Goal: Task Accomplishment & Management: Manage account settings

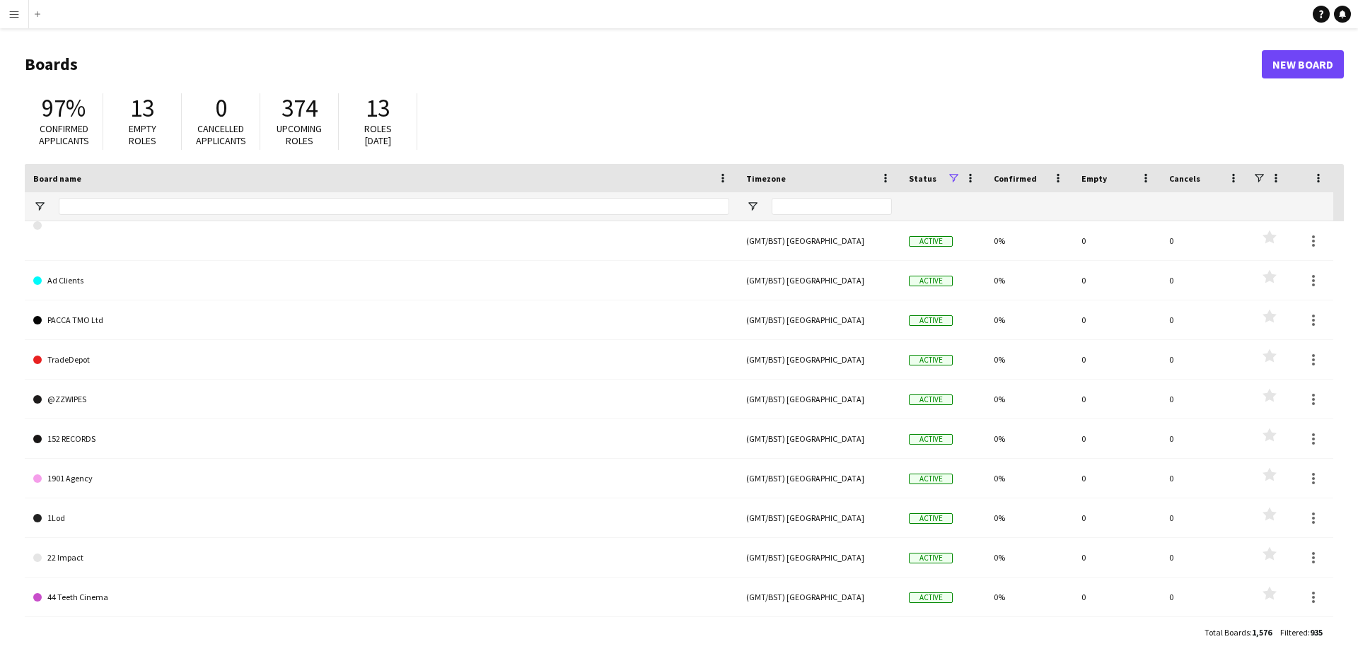
click at [20, 12] on button "Menu" at bounding box center [14, 14] width 28 height 28
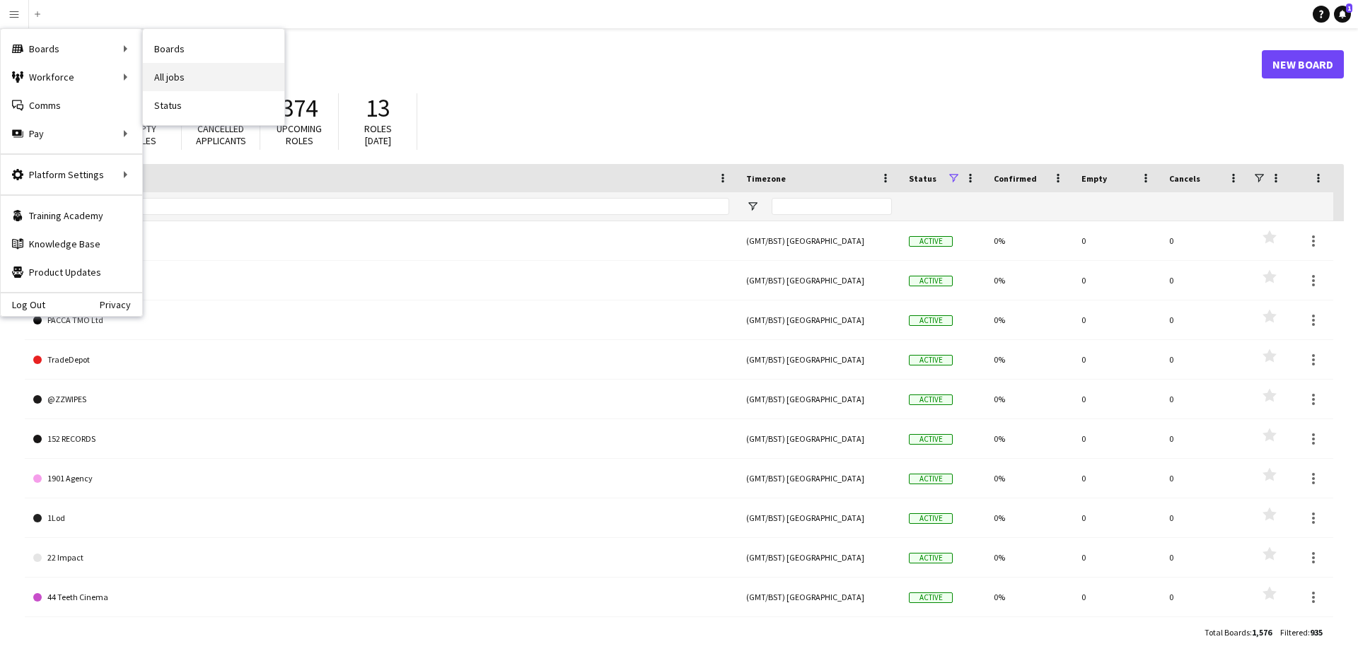
click at [176, 73] on link "All jobs" at bounding box center [213, 77] width 141 height 28
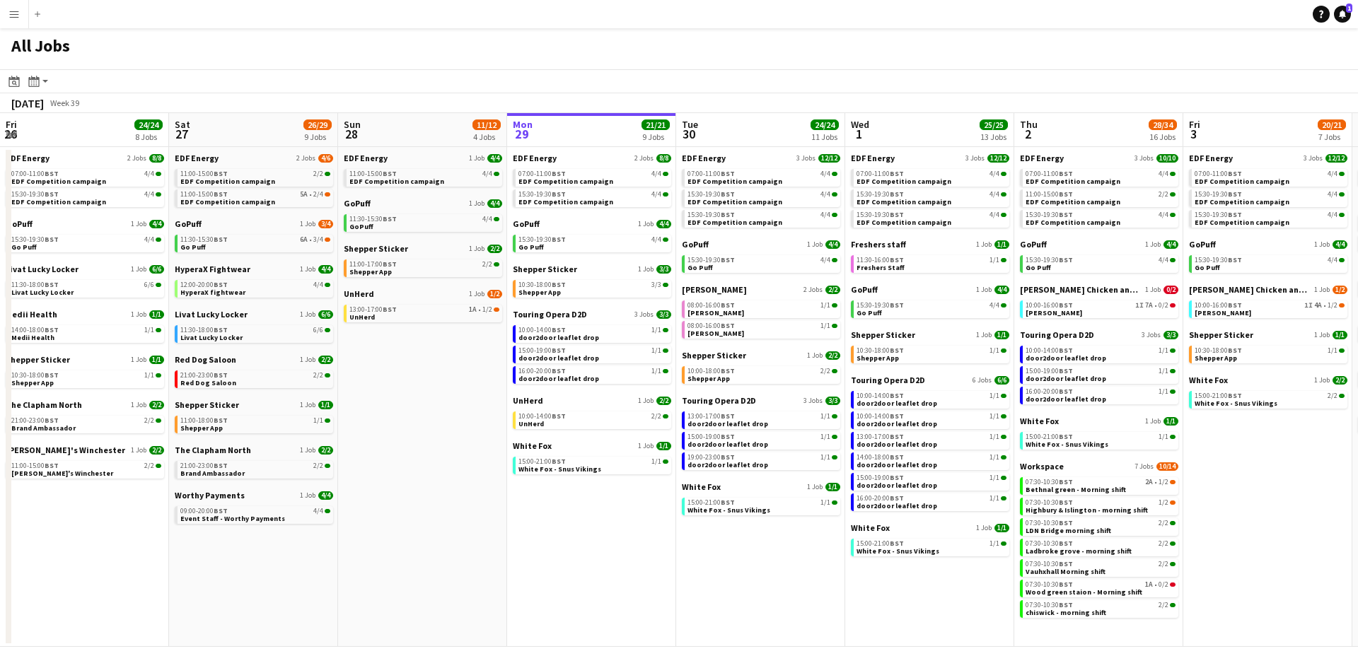
scroll to position [0, 470]
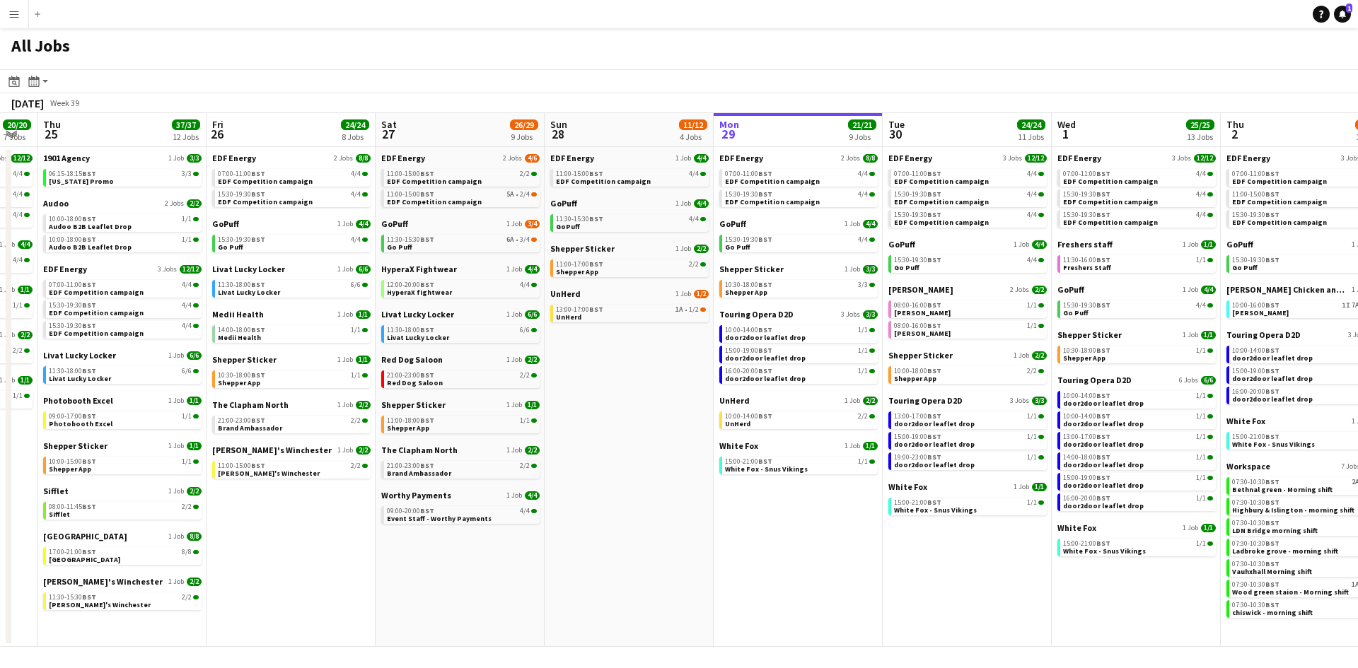
drag, startPoint x: 265, startPoint y: 560, endPoint x: 810, endPoint y: 551, distance: 544.7
click at [836, 545] on app-calendar-viewport "Mon 22 12/12 3 Jobs Tue 23 24/24 9 Jobs Wed 24 20/20 7 Jobs Thu 25 37/37 12 Job…" at bounding box center [679, 380] width 1358 height 534
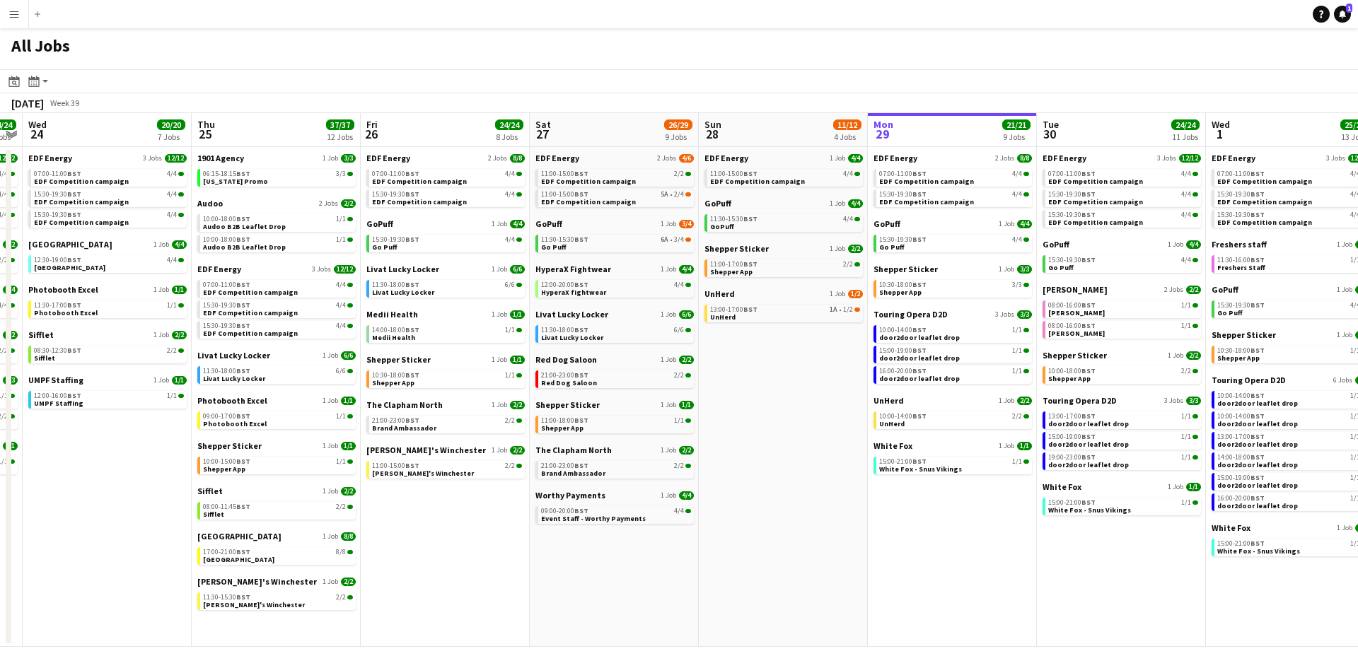
click at [609, 552] on app-calendar-viewport "Mon 22 12/12 3 Jobs Tue 23 24/24 9 Jobs Wed 24 20/20 7 Jobs Thu 25 37/37 12 Job…" at bounding box center [679, 380] width 1358 height 534
click at [274, 174] on div "06:15-18:15 BST 3/3" at bounding box center [278, 173] width 150 height 7
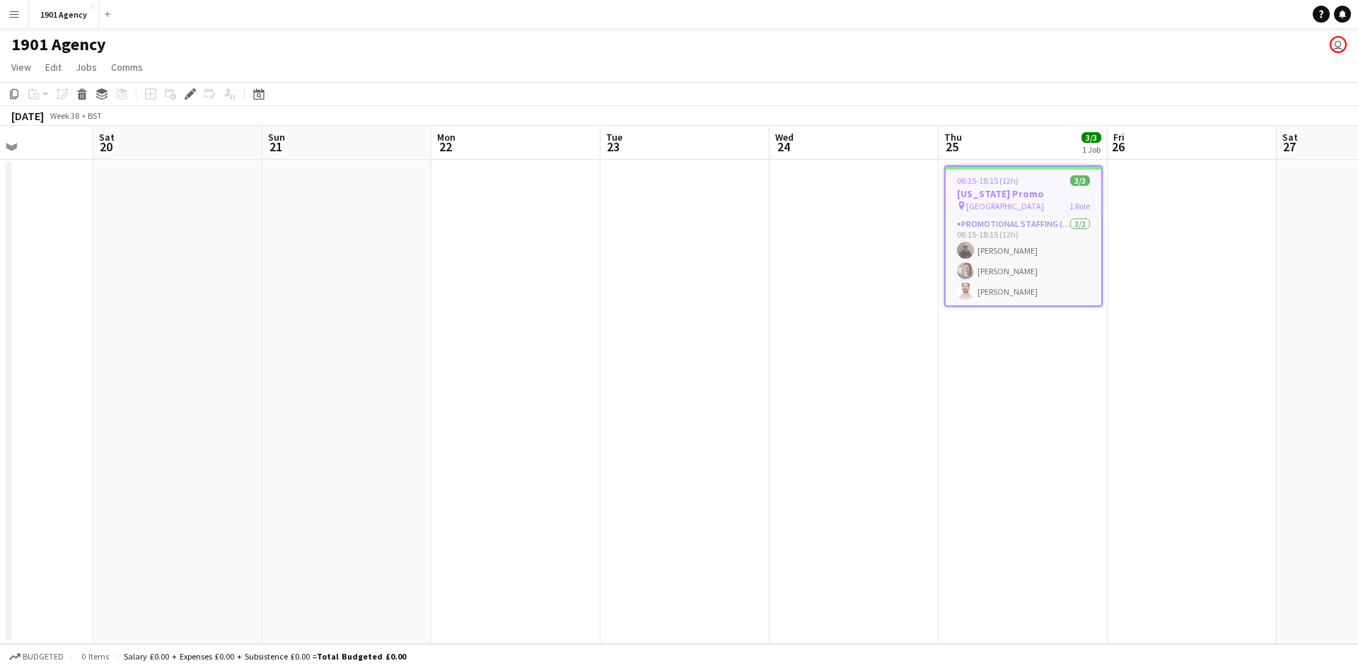
scroll to position [0, 407]
drag, startPoint x: 270, startPoint y: 450, endPoint x: 688, endPoint y: 446, distance: 418.1
click at [688, 446] on app-calendar-viewport "Wed 17 Thu 18 5/5 2 Jobs Fri 19 Sat 20 Sun 21 Mon 22 Tue 23 Wed 24 Thu 25 3/3 1…" at bounding box center [679, 385] width 1358 height 518
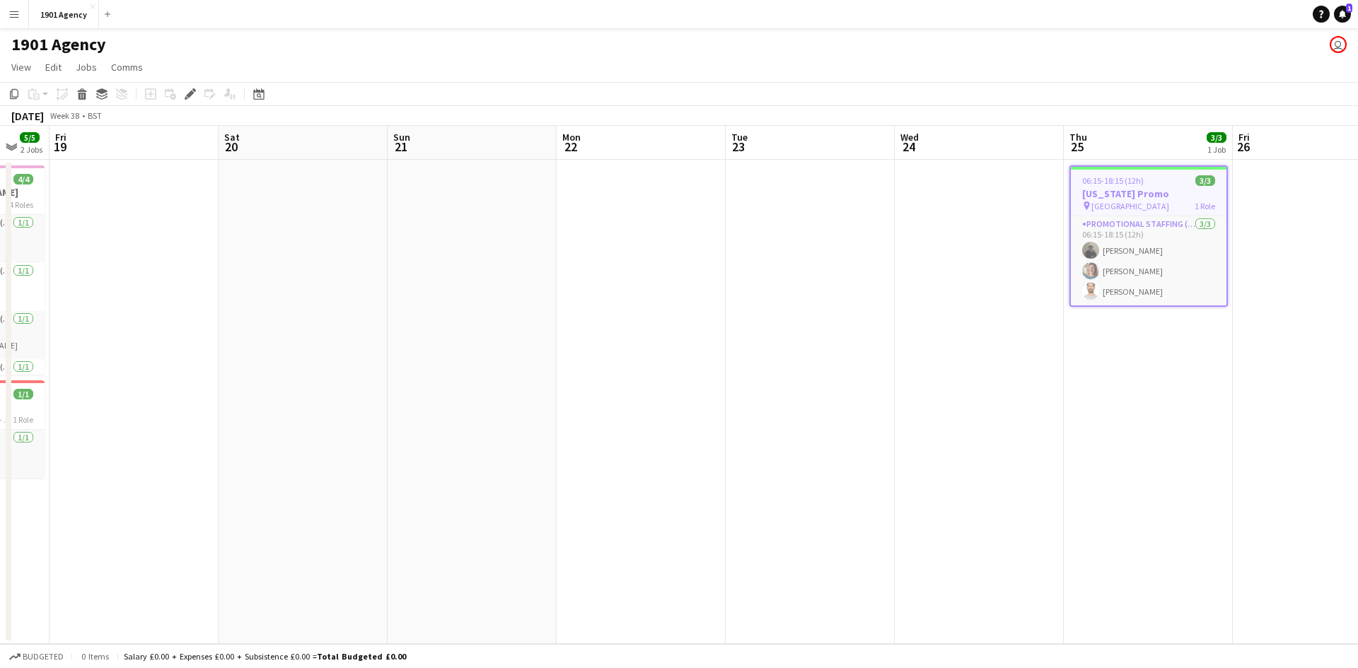
drag, startPoint x: 318, startPoint y: 460, endPoint x: 951, endPoint y: 481, distance: 633.4
click at [951, 481] on app-calendar-viewport "Wed 17 Thu 18 5/5 2 Jobs Fri 19 Sat 20 Sun 21 Mon 22 Tue 23 Wed 24 Thu 25 3/3 1…" at bounding box center [679, 385] width 1358 height 518
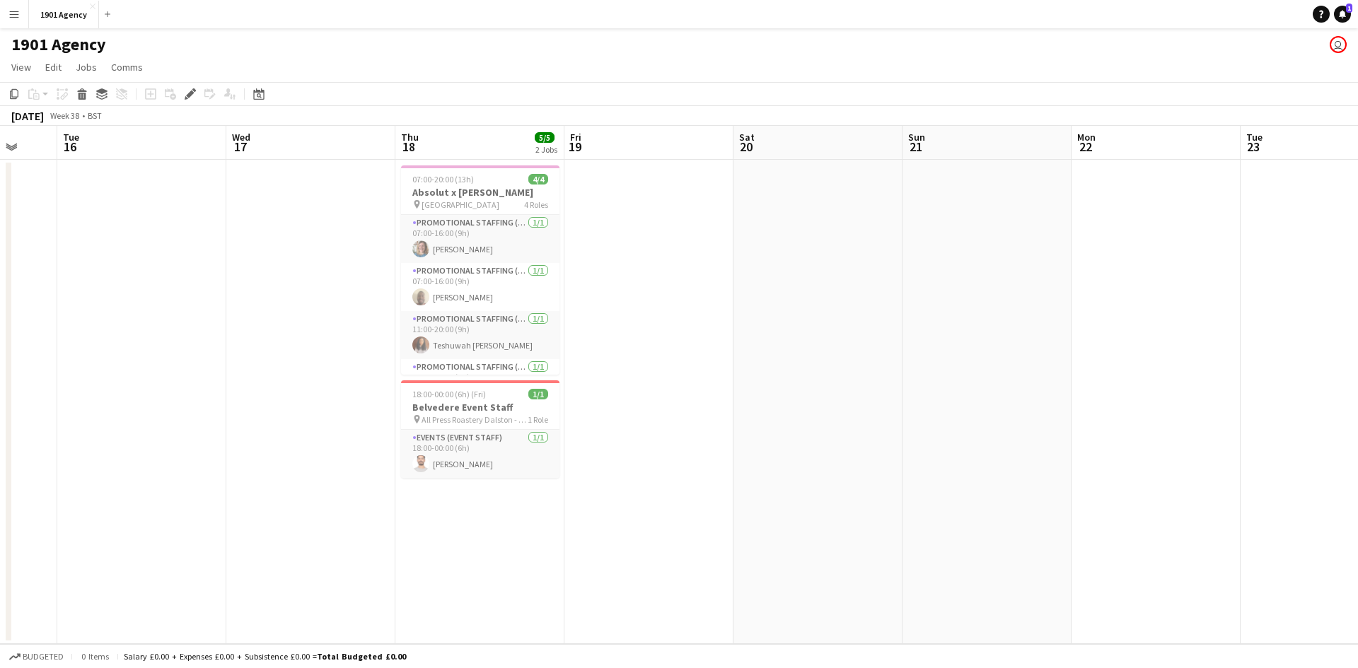
scroll to position [0, 419]
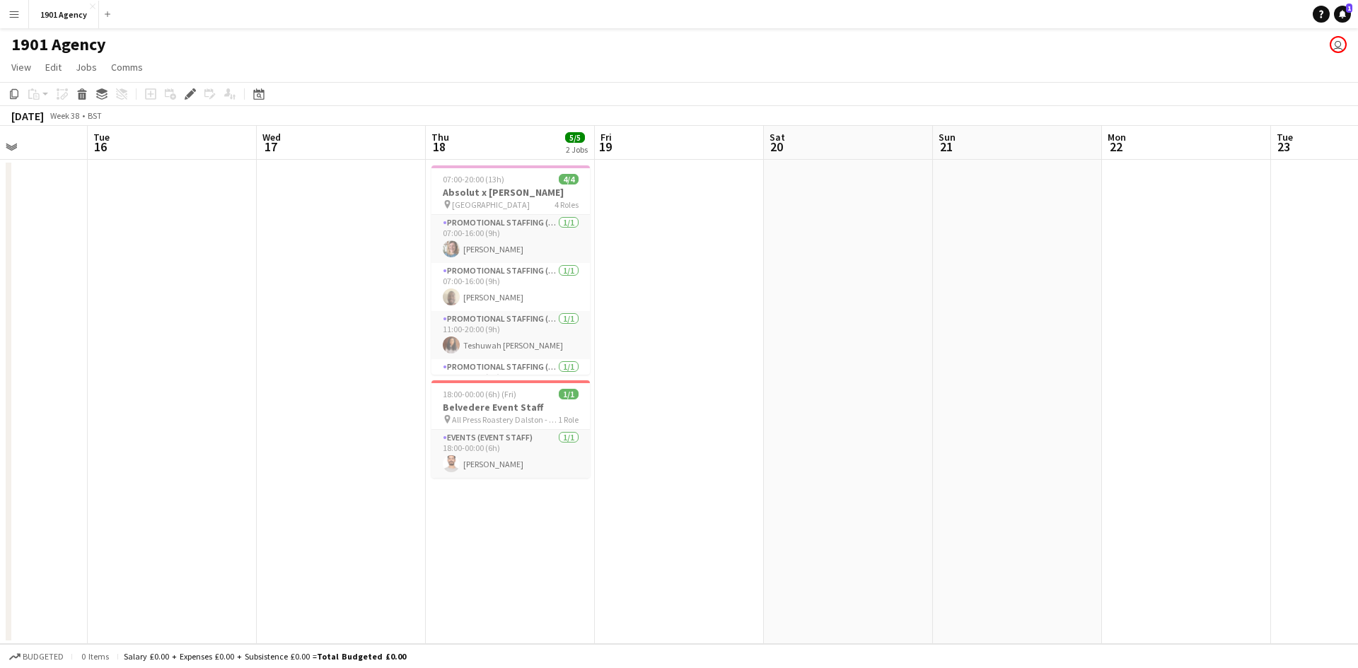
drag, startPoint x: 360, startPoint y: 502, endPoint x: 390, endPoint y: 494, distance: 31.4
click at [390, 494] on app-calendar-viewport "Sat 13 Sun 14 Mon 15 Tue 16 Wed 17 Thu 18 5/5 2 Jobs Fri 19 Sat 20 Sun 21 Mon 2…" at bounding box center [679, 385] width 1358 height 518
click at [495, 235] on app-card-role "Promotional Staffing (Brand Ambassadors) [DATE] 07:00-16:00 (9h) [PERSON_NAME]" at bounding box center [510, 239] width 158 height 48
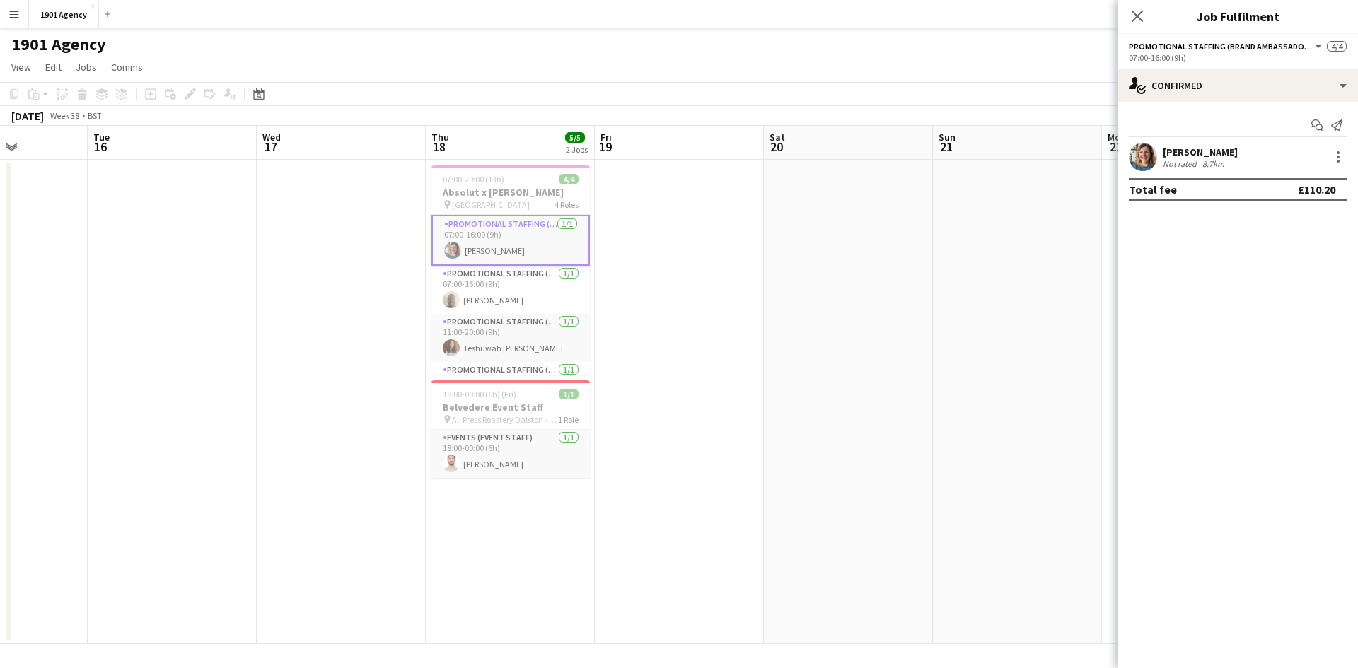
drag, startPoint x: 796, startPoint y: 286, endPoint x: 760, endPoint y: 278, distance: 36.4
click at [793, 286] on app-date-cell at bounding box center [848, 402] width 169 height 485
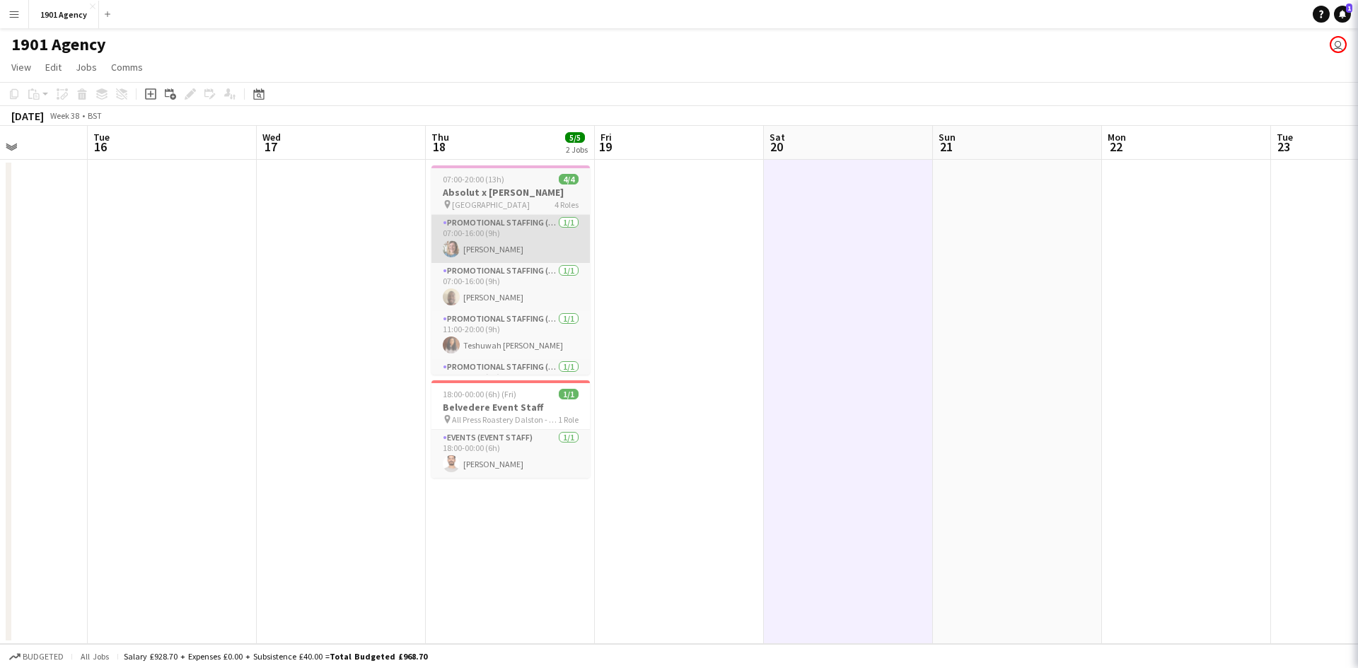
scroll to position [0, 422]
click at [472, 200] on span "[GEOGRAPHIC_DATA]" at bounding box center [488, 204] width 78 height 11
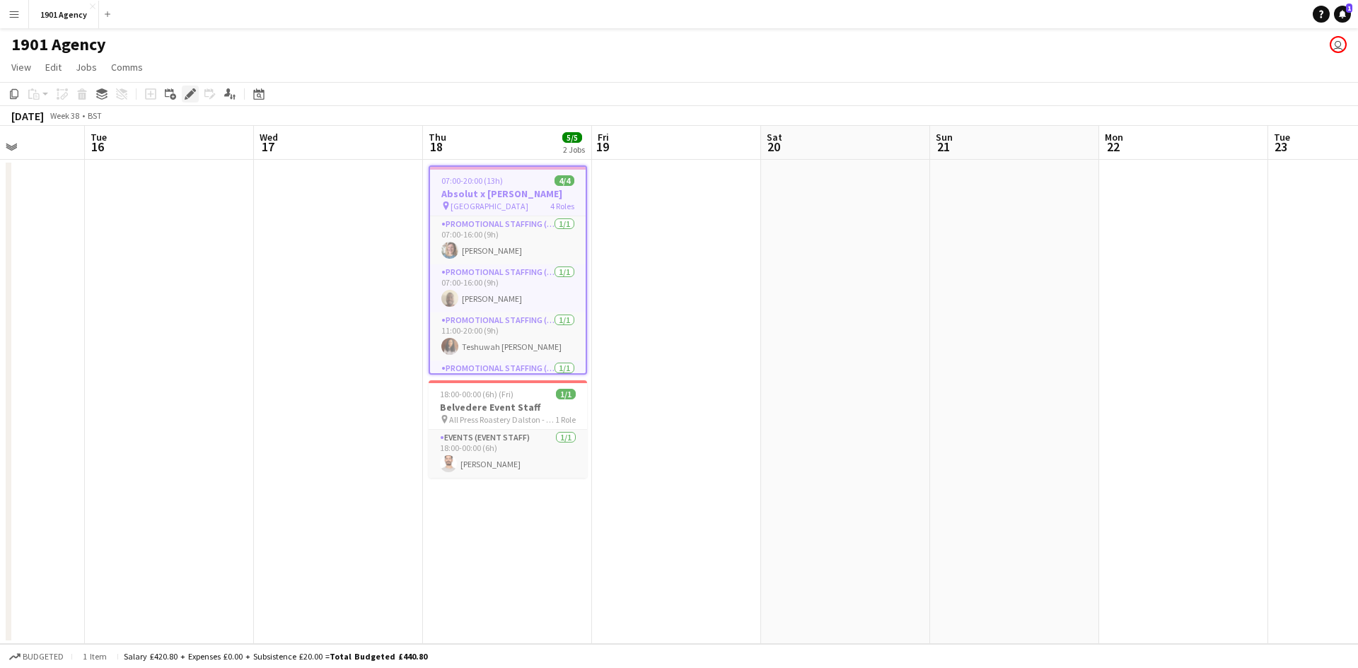
click at [191, 95] on icon at bounding box center [190, 95] width 8 height 8
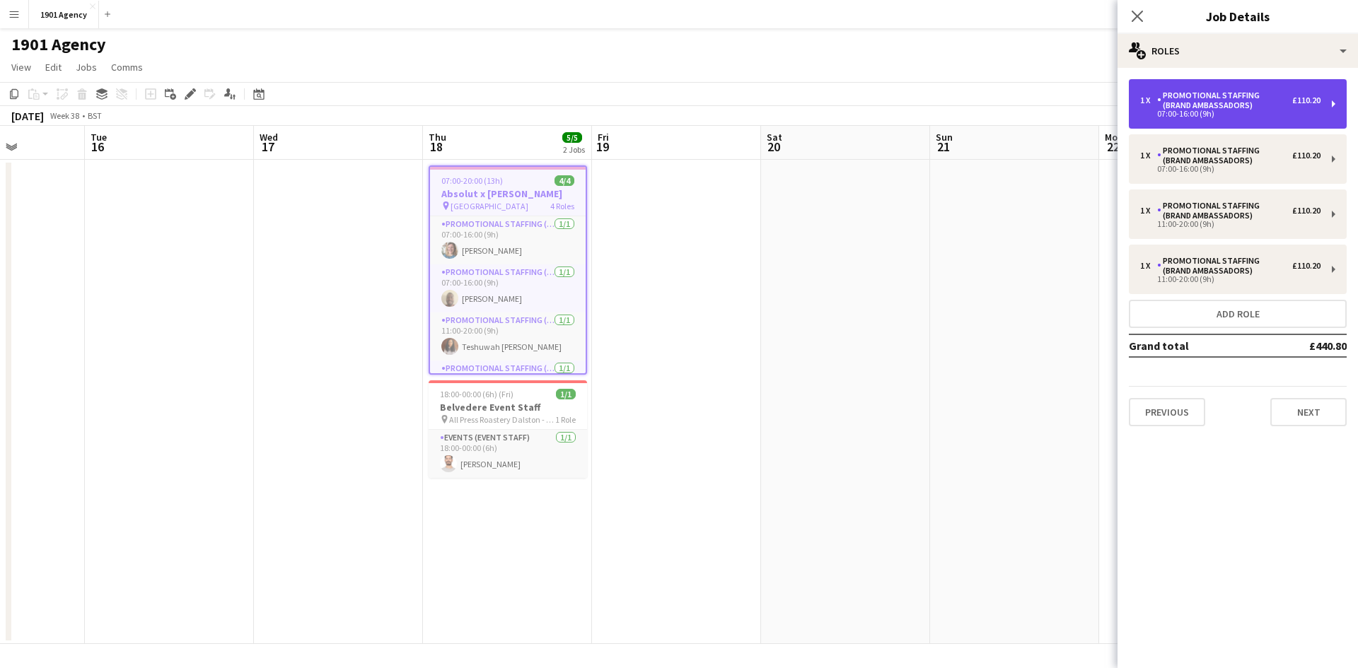
click at [1161, 102] on div "Promotional Staffing (Brand Ambassadors)" at bounding box center [1224, 101] width 135 height 20
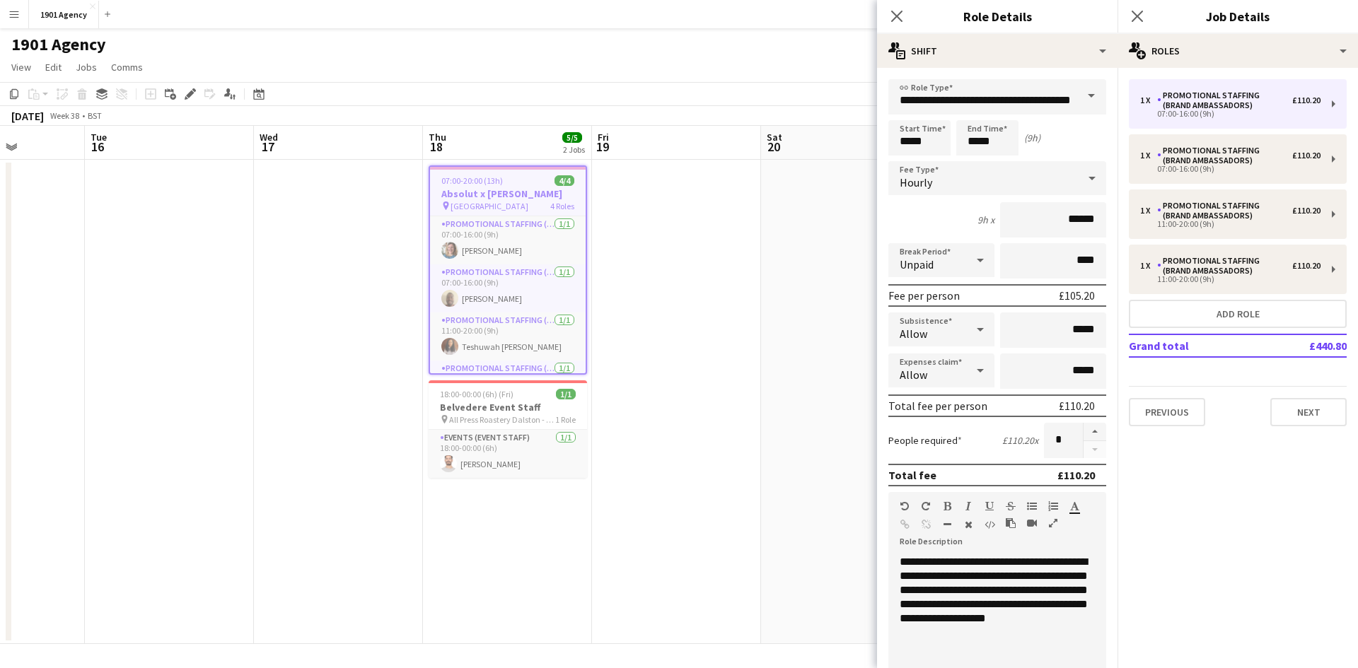
click at [588, 291] on app-date-cell "07:00-20:00 (13h) 4/4 Absolut x [PERSON_NAME] pin Charing Cross station 4 Roles…" at bounding box center [507, 402] width 169 height 485
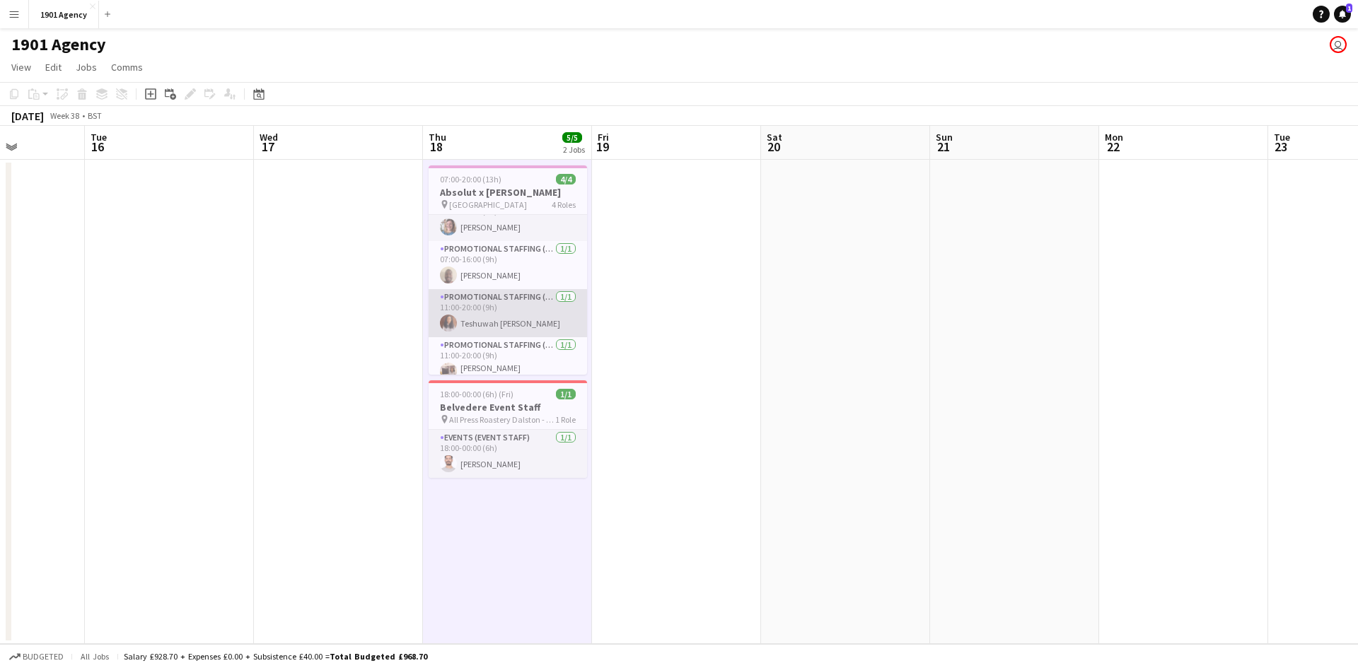
scroll to position [33, 0]
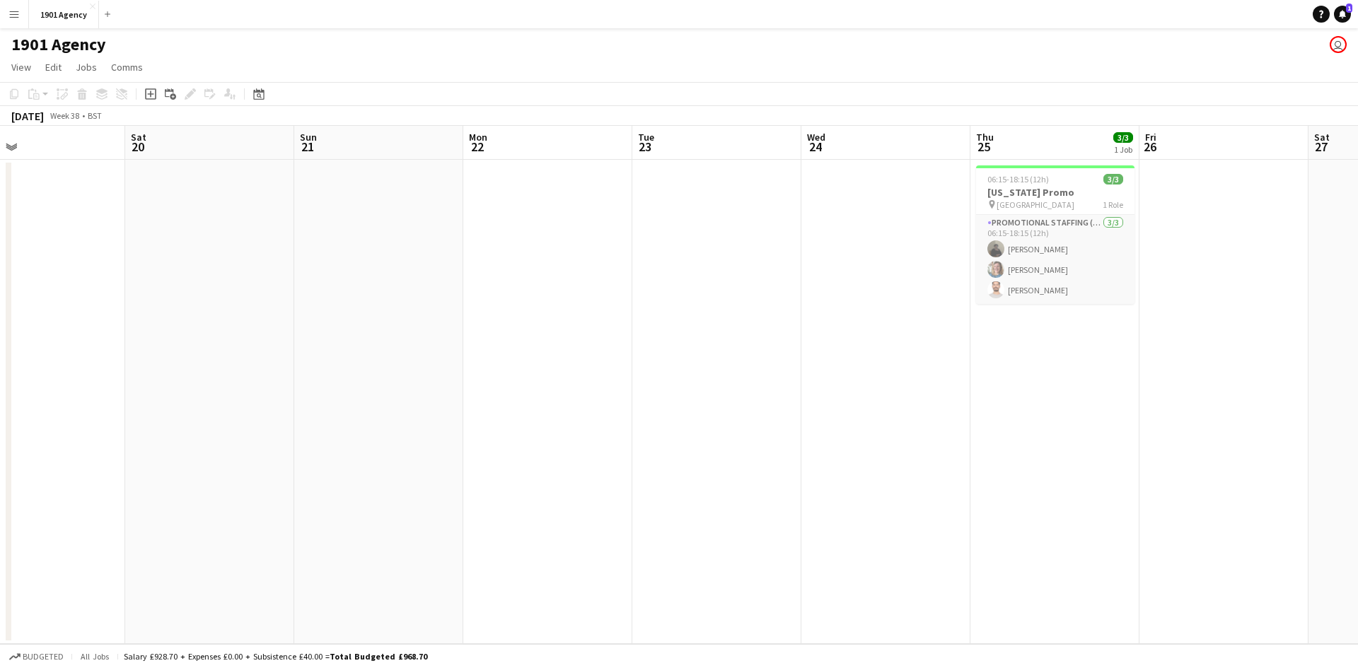
drag, startPoint x: 740, startPoint y: 482, endPoint x: 262, endPoint y: 482, distance: 477.5
click at [238, 482] on app-calendar-viewport "Tue 16 Wed 17 Thu 18 5/5 2 Jobs Fri 19 Sat 20 Sun 21 Mon 22 Tue 23 Wed 24 Thu 2…" at bounding box center [679, 385] width 1358 height 518
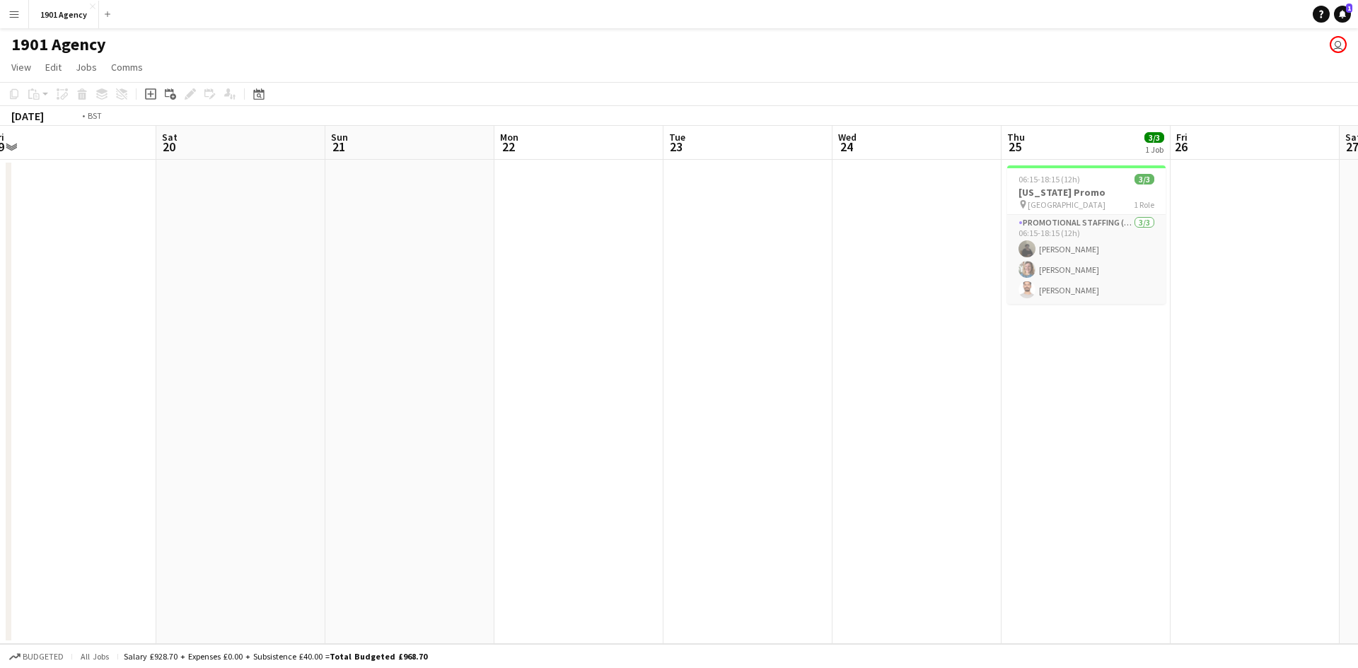
drag, startPoint x: 268, startPoint y: 491, endPoint x: 306, endPoint y: 462, distance: 48.0
click at [277, 485] on app-calendar-viewport "Tue 16 Wed 17 Thu 18 5/5 2 Jobs Fri 19 Sat 20 Sun 21 Mon 22 Tue 23 Wed 24 Thu 2…" at bounding box center [679, 385] width 1358 height 518
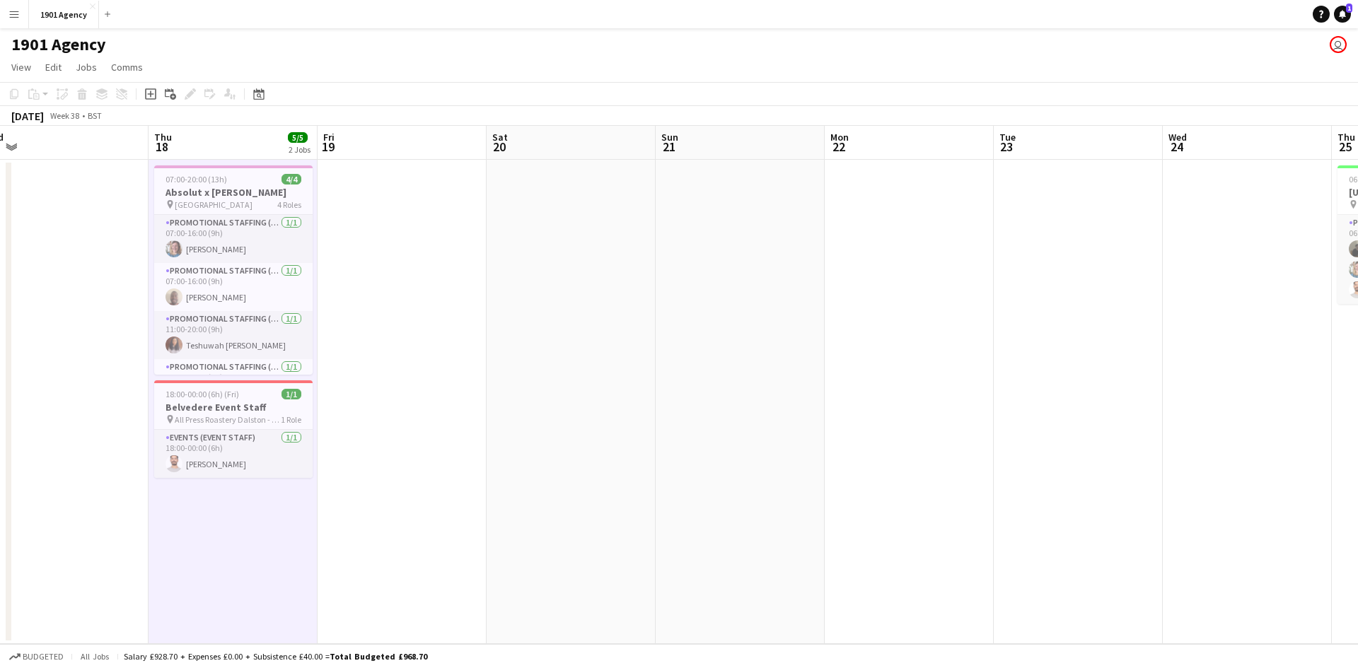
drag, startPoint x: 249, startPoint y: 413, endPoint x: 1128, endPoint y: 434, distance: 878.8
click at [1246, 425] on app-calendar-viewport "Mon 15 Tue 16 Wed 17 Thu 18 5/5 2 Jobs Fri 19 Sat 20 Sun 21 Mon 22 Tue 23 Wed 2…" at bounding box center [679, 385] width 1358 height 518
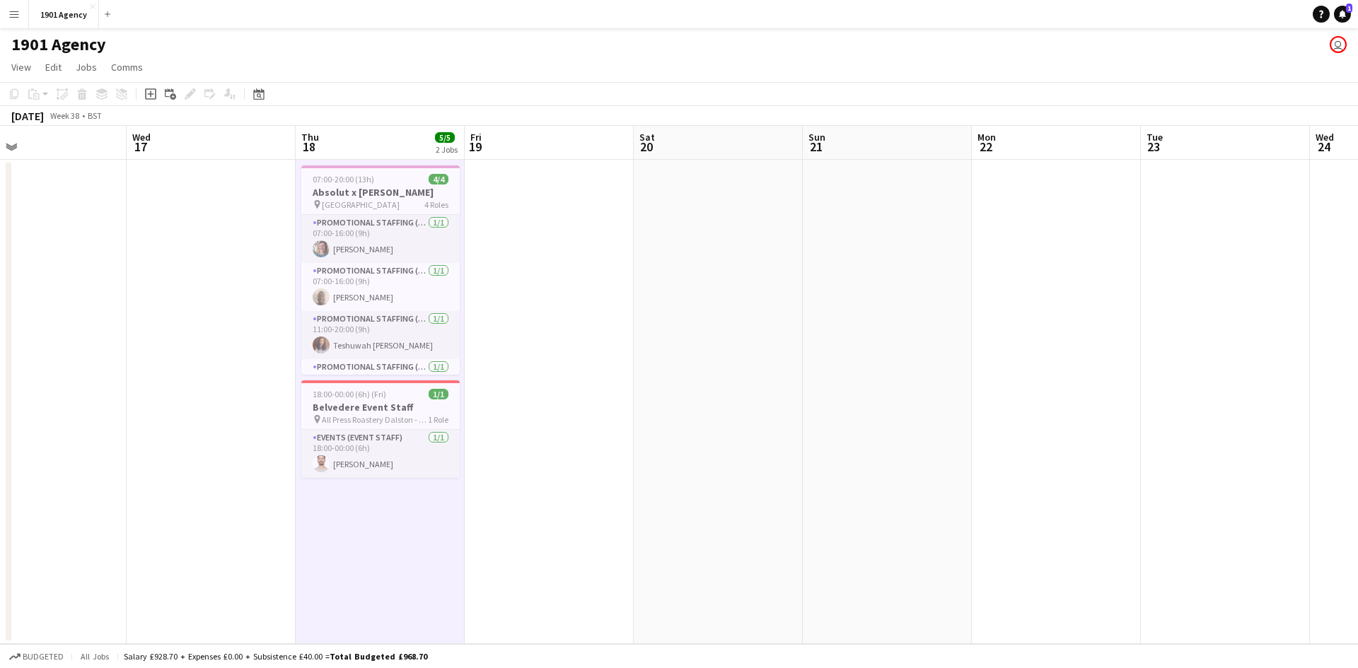
scroll to position [0, 380]
drag, startPoint x: 549, startPoint y: 501, endPoint x: 697, endPoint y: 492, distance: 148.8
click at [697, 492] on app-calendar-viewport "Sun 14 Mon 15 Tue 16 Wed 17 Thu 18 5/5 2 Jobs Fri 19 Sat 20 Sun 21 Mon 22 Tue 2…" at bounding box center [679, 385] width 1358 height 518
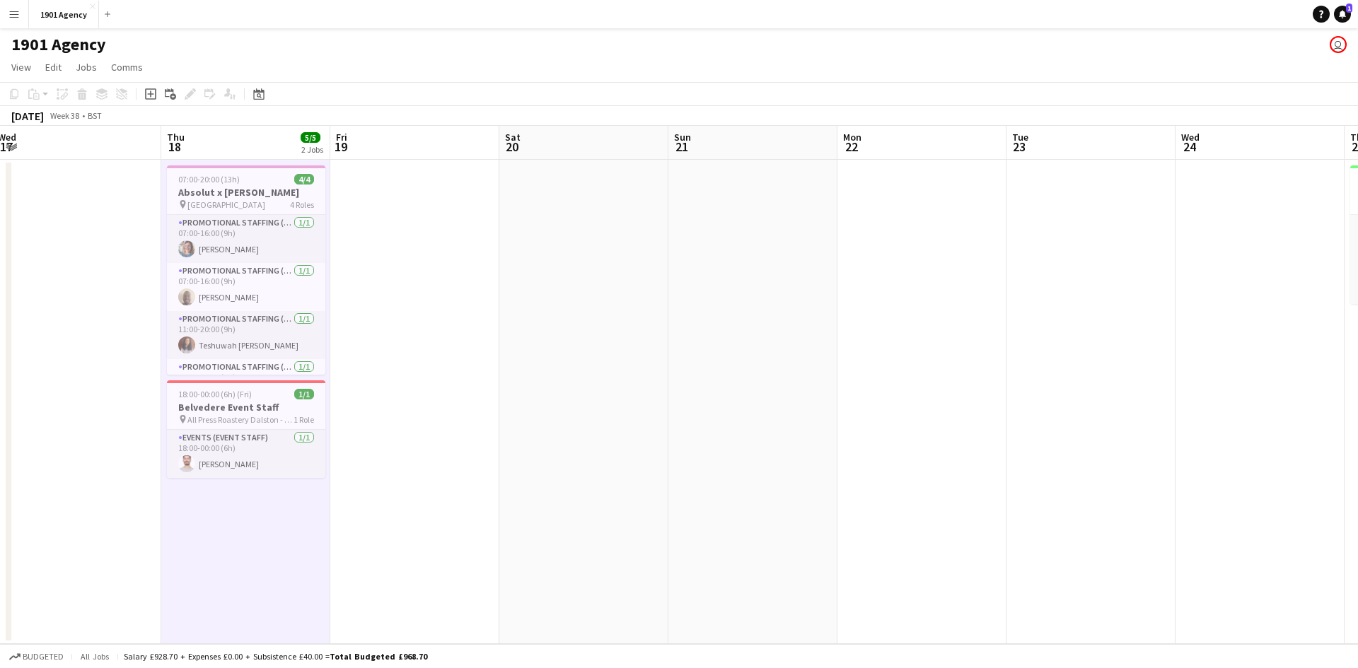
drag, startPoint x: 658, startPoint y: 386, endPoint x: 110, endPoint y: 355, distance: 549.0
click at [94, 355] on app-calendar-viewport "Sun 14 Mon 15 Tue 16 Wed 17 Thu 18 5/5 2 Jobs Fri 19 Sat 20 Sun 21 Mon 22 Tue 2…" at bounding box center [679, 385] width 1358 height 518
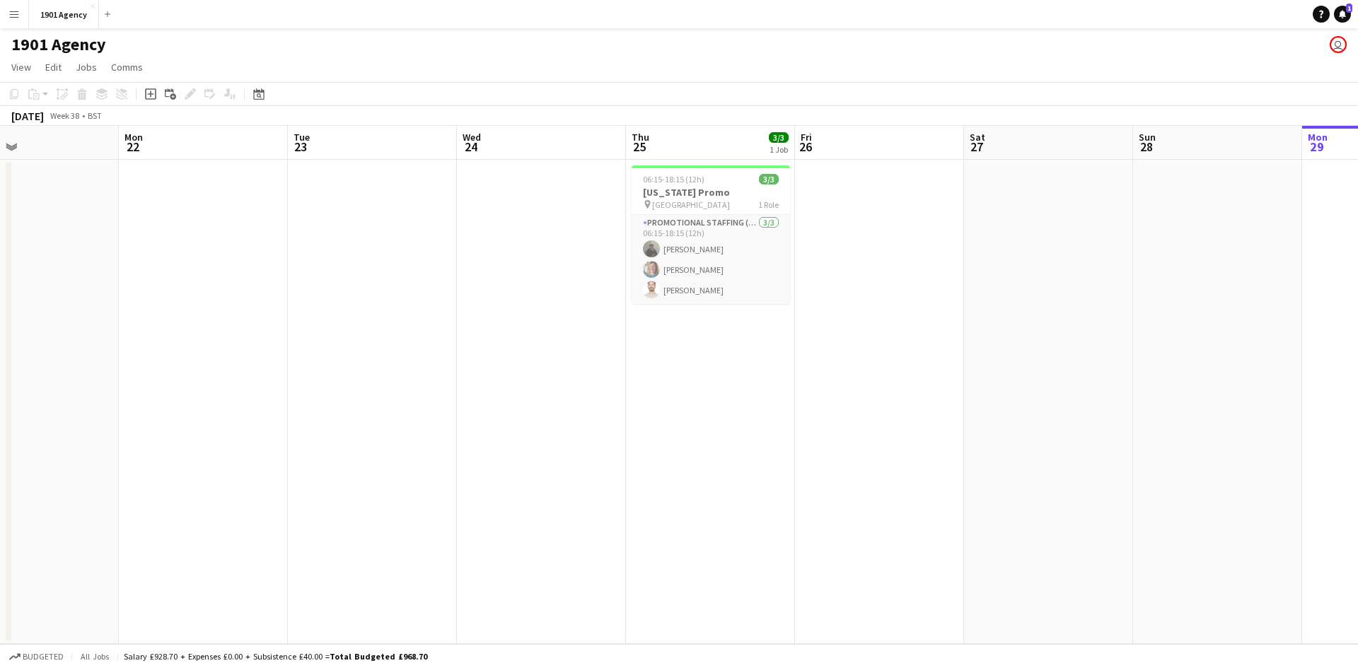
drag, startPoint x: 671, startPoint y: 381, endPoint x: 629, endPoint y: 385, distance: 41.9
click at [629, 385] on app-calendar-viewport "Thu 18 5/5 2 Jobs Fri 19 Sat 20 Sun 21 Mon 22 Tue 23 Wed 24 Thu 25 3/3 1 Job Fr…" at bounding box center [679, 385] width 1358 height 518
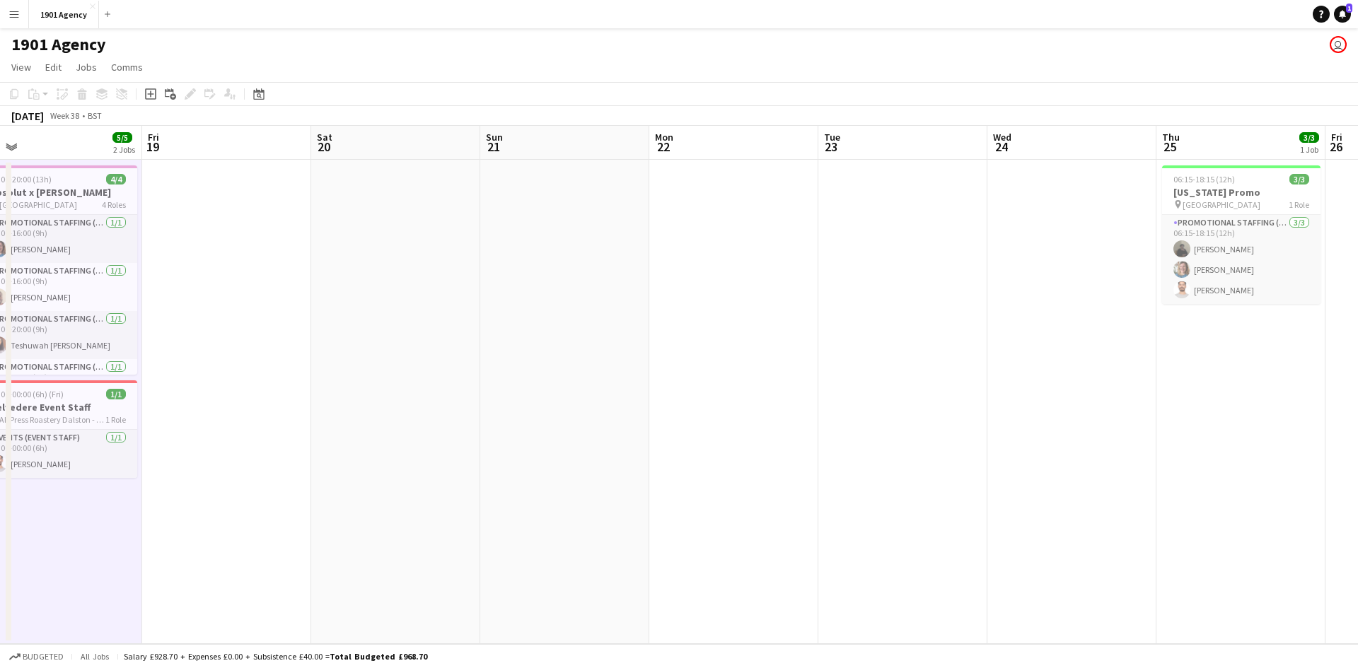
drag, startPoint x: 402, startPoint y: 397, endPoint x: 1006, endPoint y: 380, distance: 604.3
click at [1006, 380] on app-calendar-viewport "Tue 16 Wed 17 Thu 18 5/5 2 Jobs Fri 19 Sat 20 Sun 21 Mon 22 Tue 23 Wed 24 Thu 2…" at bounding box center [679, 385] width 1358 height 518
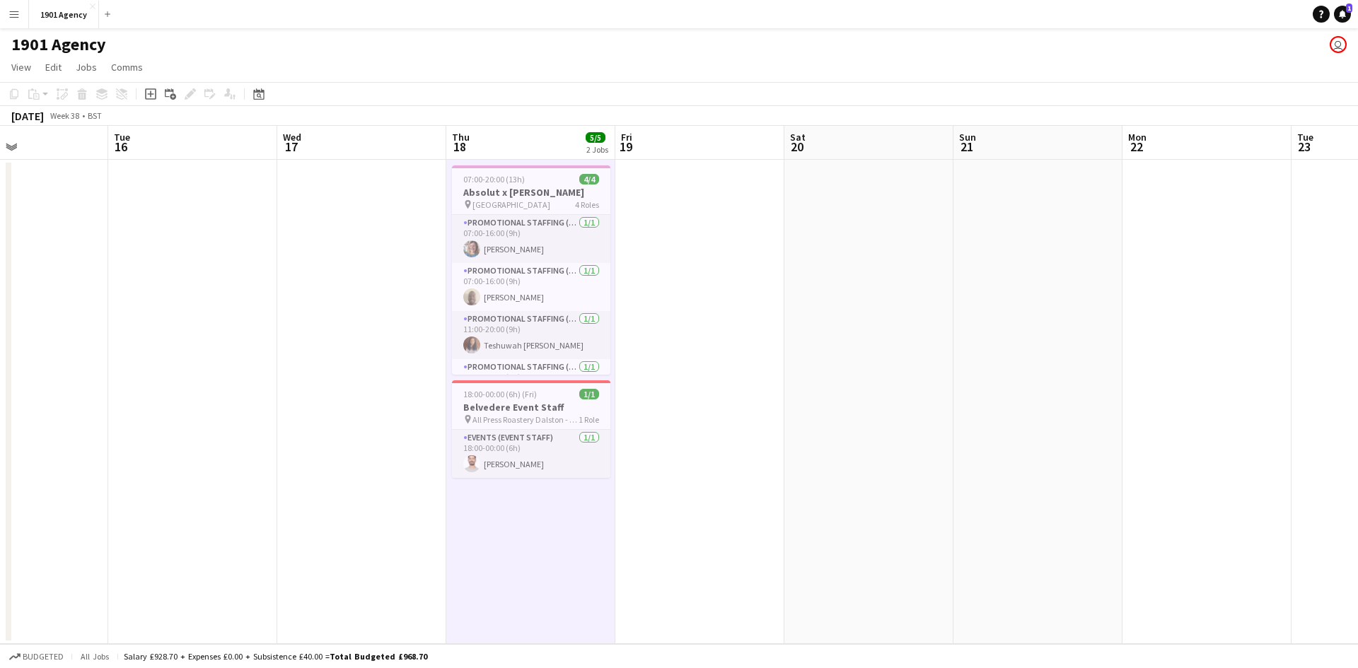
scroll to position [0, 398]
drag, startPoint x: 879, startPoint y: 387, endPoint x: 983, endPoint y: 372, distance: 105.0
click at [983, 372] on app-calendar-viewport "Sat 13 Sun 14 Mon 15 Tue 16 Wed 17 Thu 18 5/5 2 Jobs Fri 19 Sat 20 Sun 21 Mon 2…" at bounding box center [679, 385] width 1358 height 518
click at [23, 7] on button "Menu" at bounding box center [14, 14] width 28 height 28
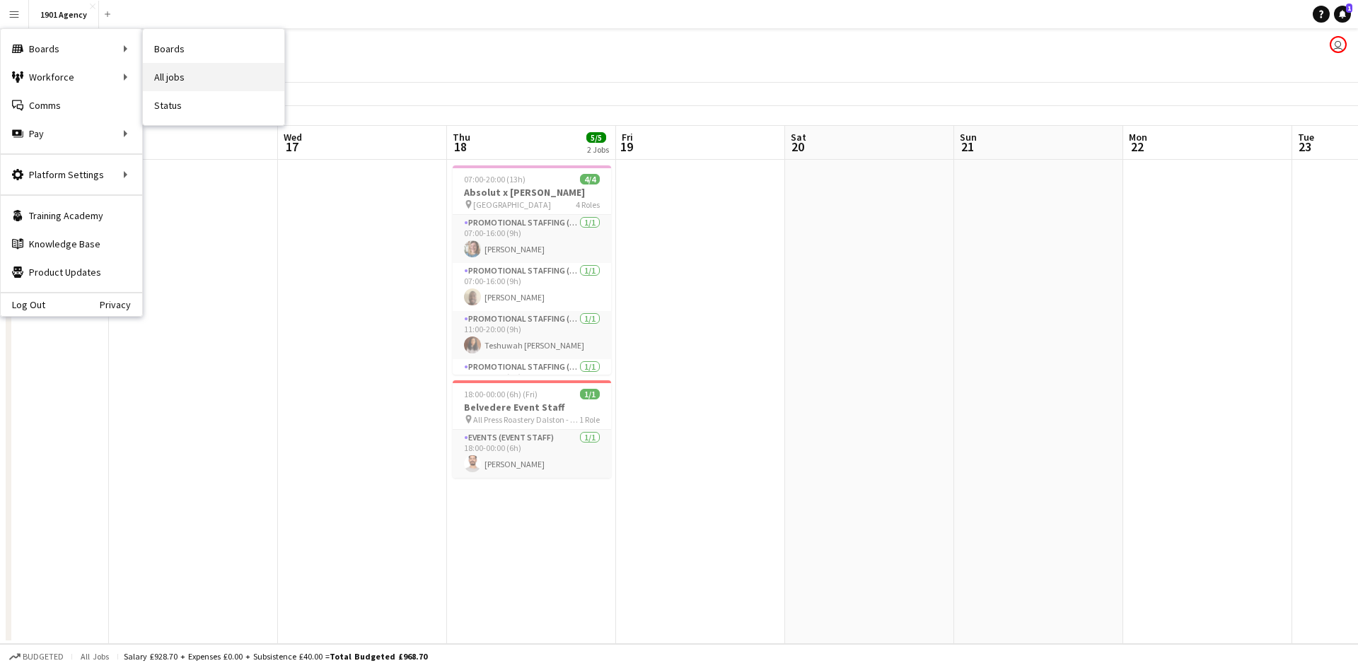
click at [189, 67] on link "All jobs" at bounding box center [213, 77] width 141 height 28
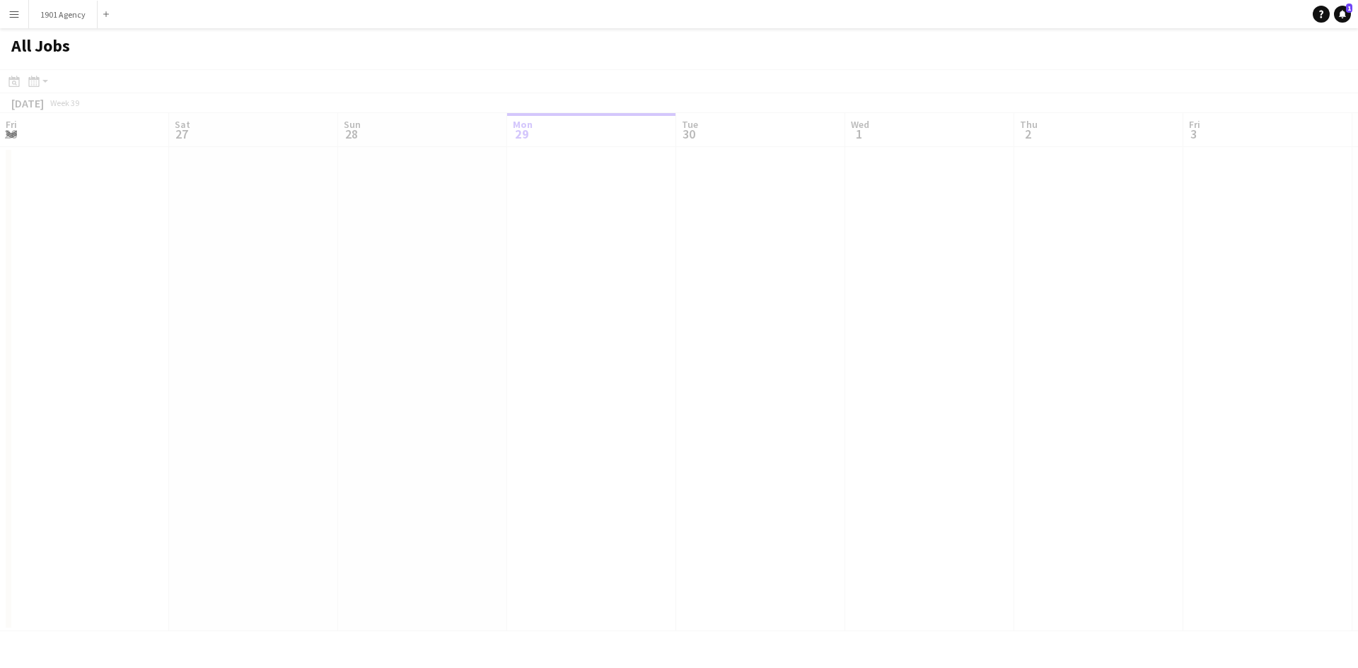
scroll to position [0, 338]
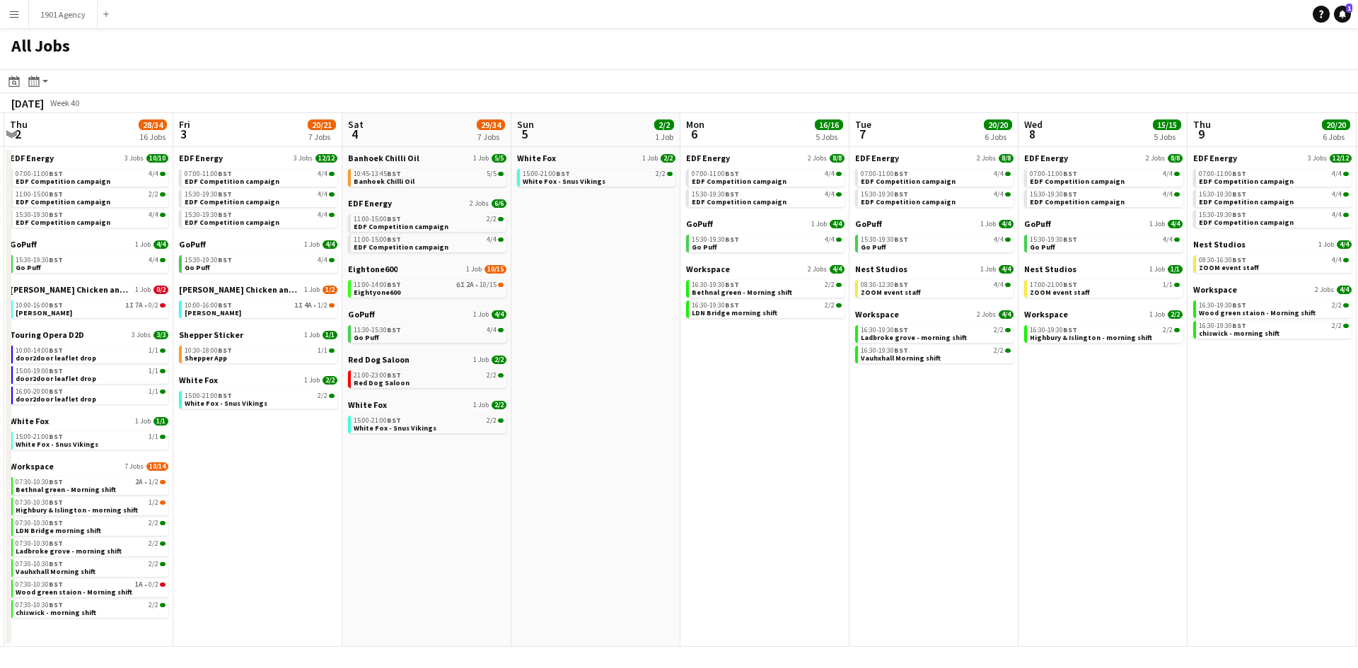
drag, startPoint x: 1193, startPoint y: 540, endPoint x: 517, endPoint y: 485, distance: 678.5
click at [517, 485] on app-calendar-viewport "Sun 28 11/12 4 Jobs Mon 29 21/21 9 Jobs Tue 30 24/24 11 Jobs Wed 1 25/25 13 Job…" at bounding box center [679, 380] width 1358 height 534
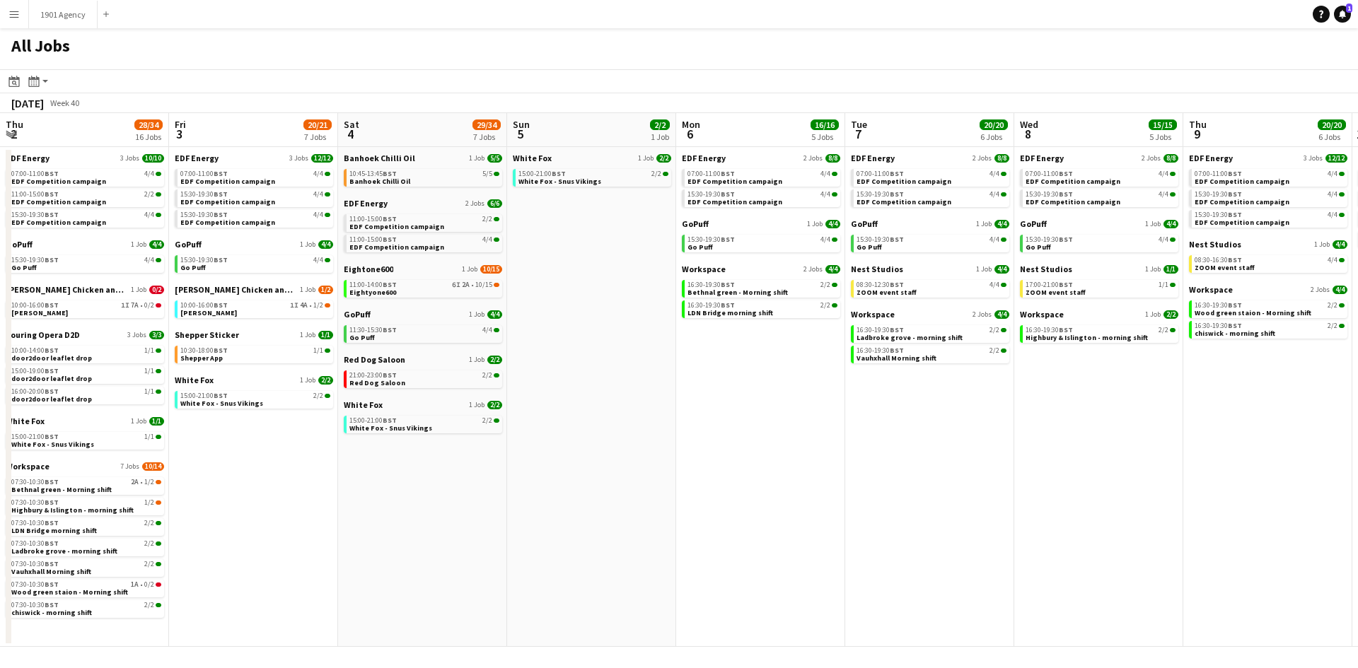
scroll to position [0, 371]
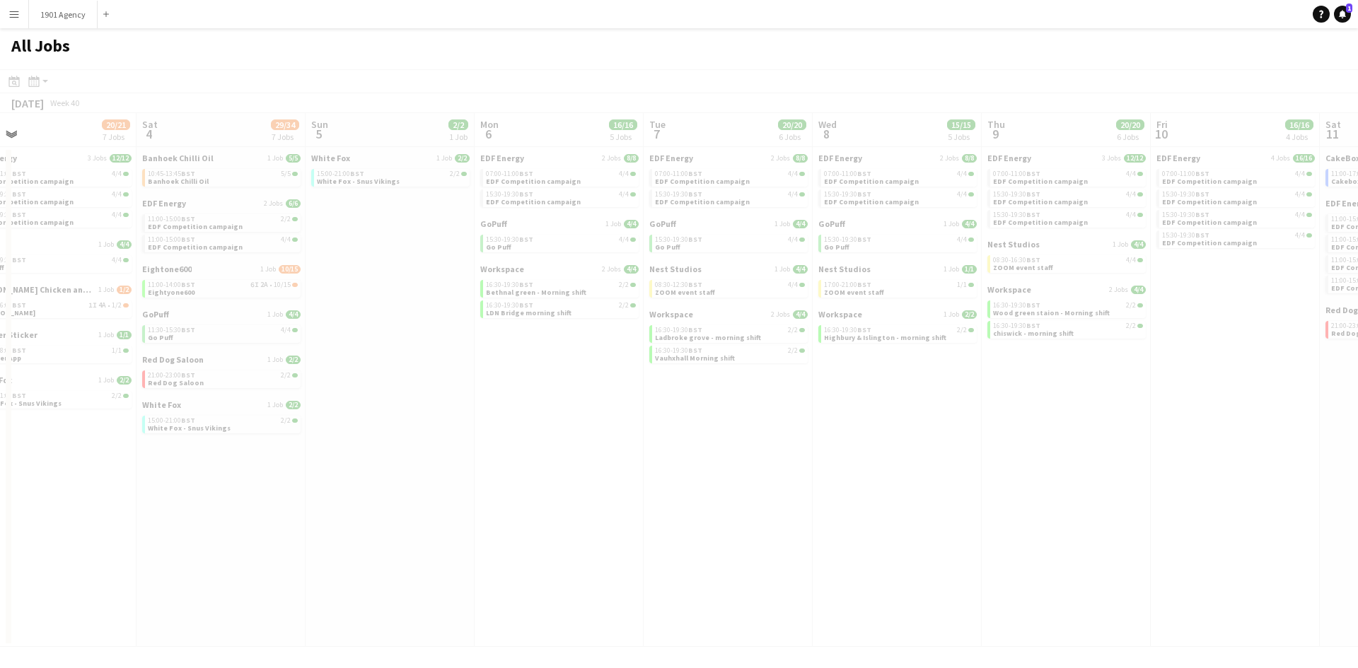
drag, startPoint x: 835, startPoint y: 511, endPoint x: 611, endPoint y: 476, distance: 226.9
click at [611, 476] on app-all-jobs "All Jobs Date picker [DATE] [DATE] [DATE] M [DATE] T [DATE] W [DATE] T [DATE] F…" at bounding box center [679, 337] width 1358 height 619
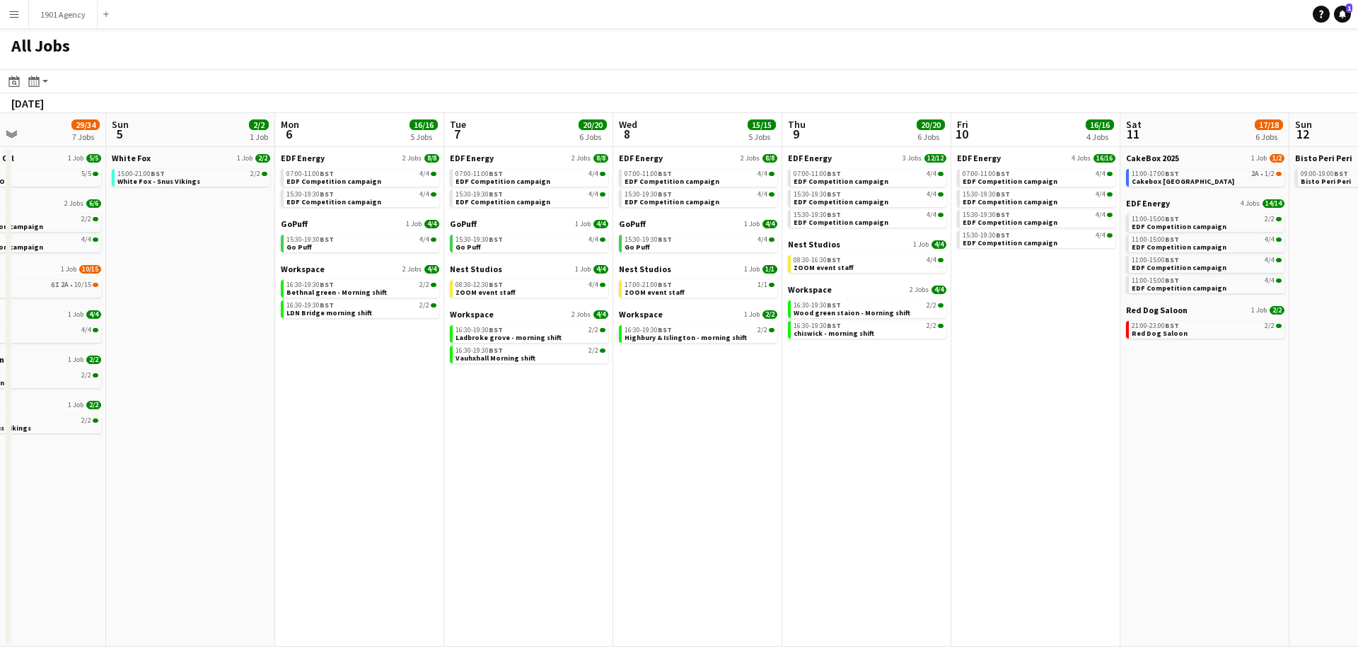
drag, startPoint x: 753, startPoint y: 489, endPoint x: 530, endPoint y: 506, distance: 223.4
click at [530, 506] on app-calendar-viewport "Wed 1 25/25 13 Jobs Thu 2 28/34 16 Jobs Fri 3 20/21 7 Jobs Sat 4 29/34 7 Jobs S…" at bounding box center [679, 380] width 1358 height 534
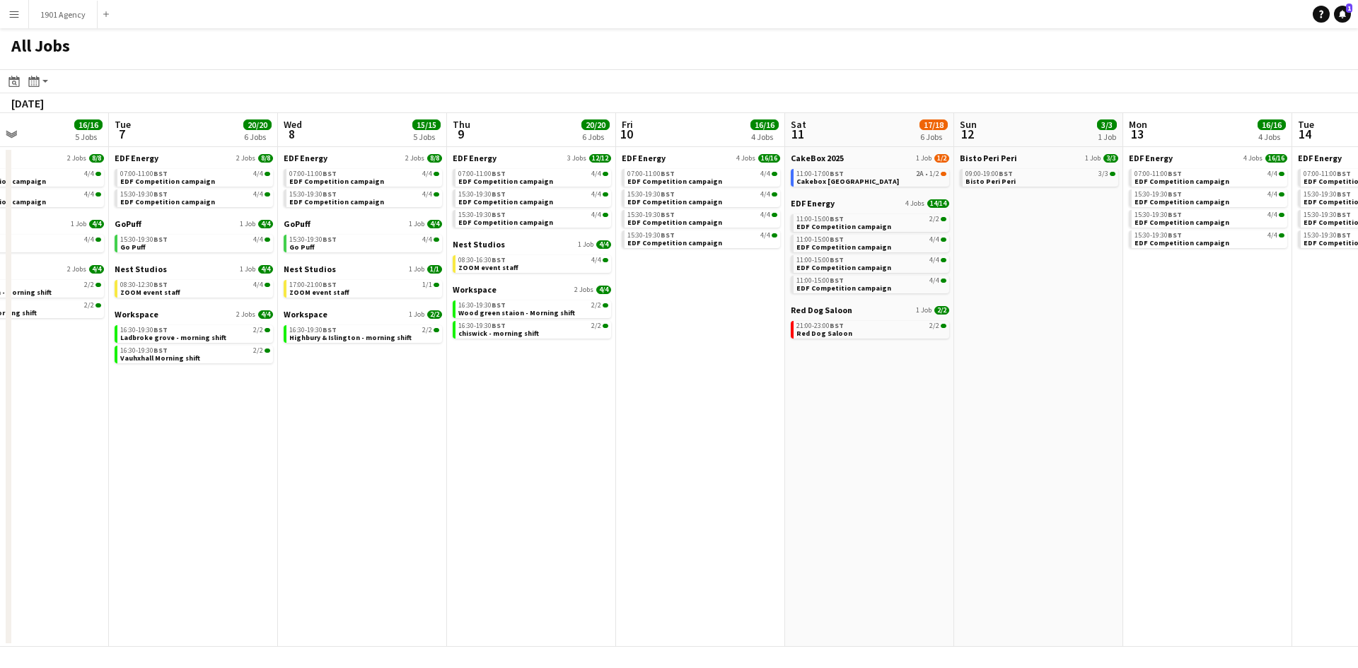
scroll to position [0, 330]
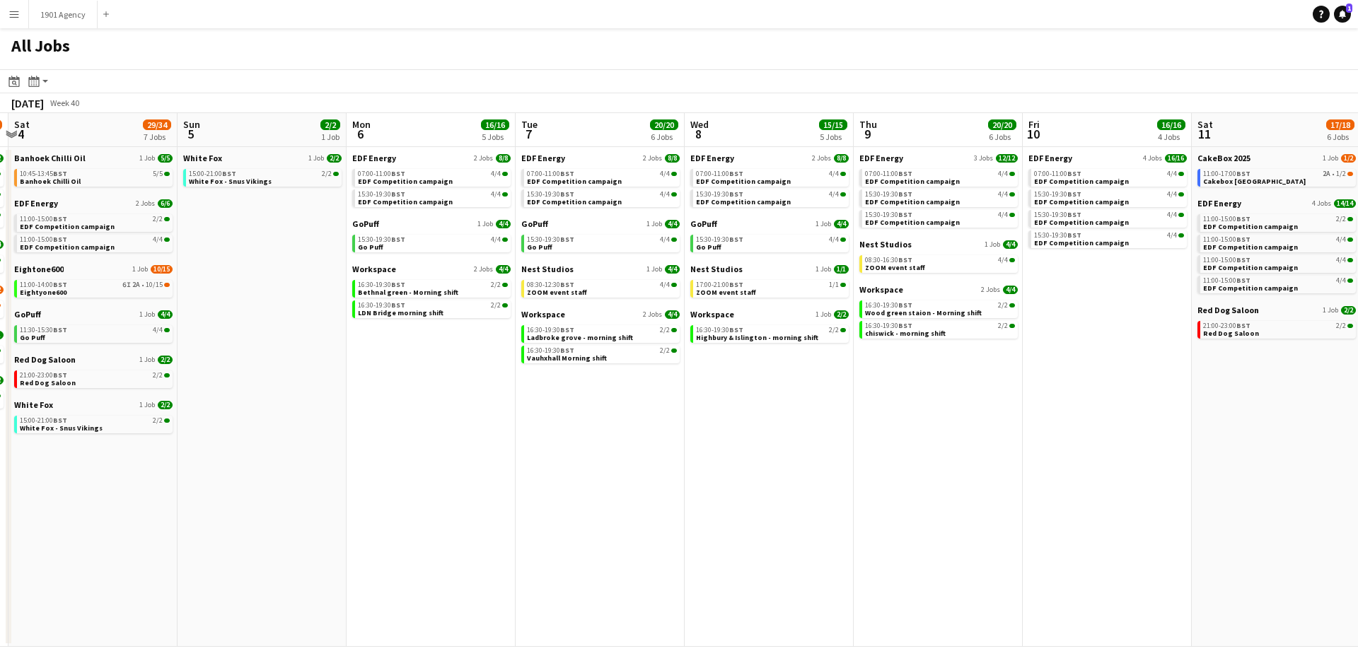
click at [1016, 480] on app-calendar-viewport "Thu 2 28/34 16 Jobs Fri 3 20/21 7 Jobs Sat 4 29/34 7 Jobs Sun 5 2/2 1 Job Mon 6…" at bounding box center [679, 380] width 1358 height 534
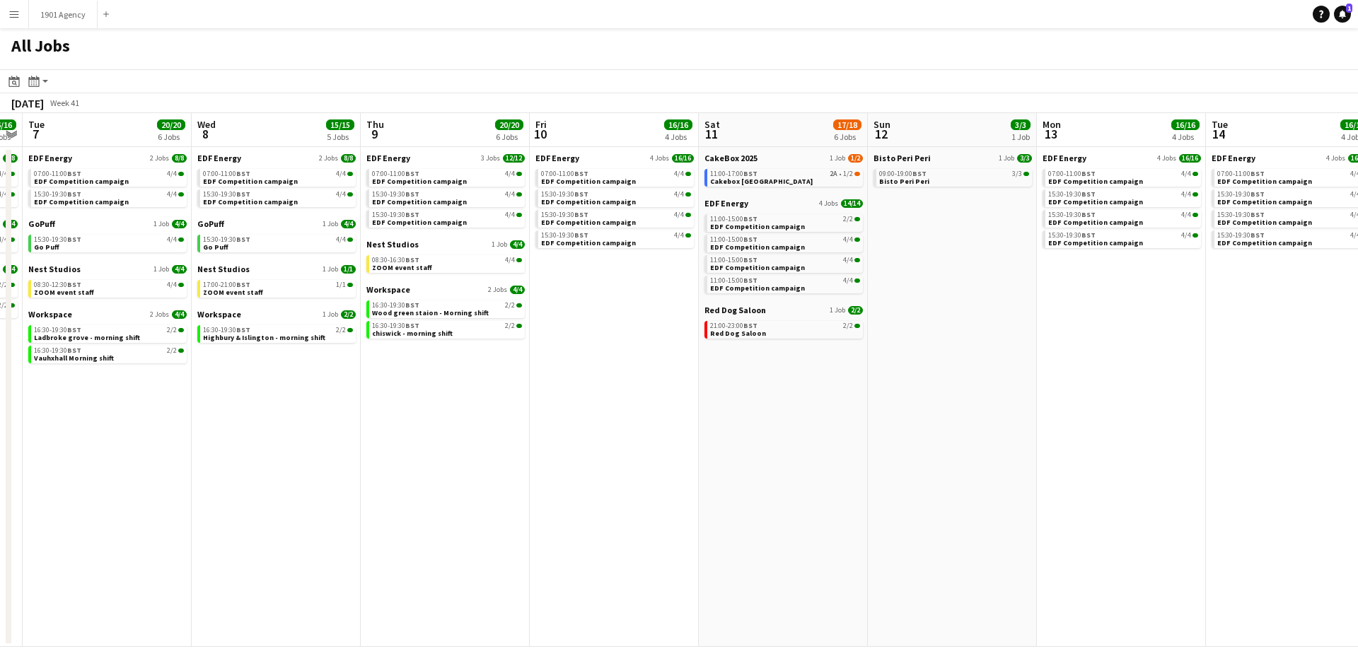
drag, startPoint x: 1077, startPoint y: 494, endPoint x: 685, endPoint y: 468, distance: 392.7
click at [613, 476] on app-calendar-viewport "Sat 4 29/34 7 Jobs Sun 5 2/2 1 Job Mon 6 16/16 5 Jobs Tue 7 20/20 6 Jobs Wed 8 …" at bounding box center [679, 380] width 1358 height 534
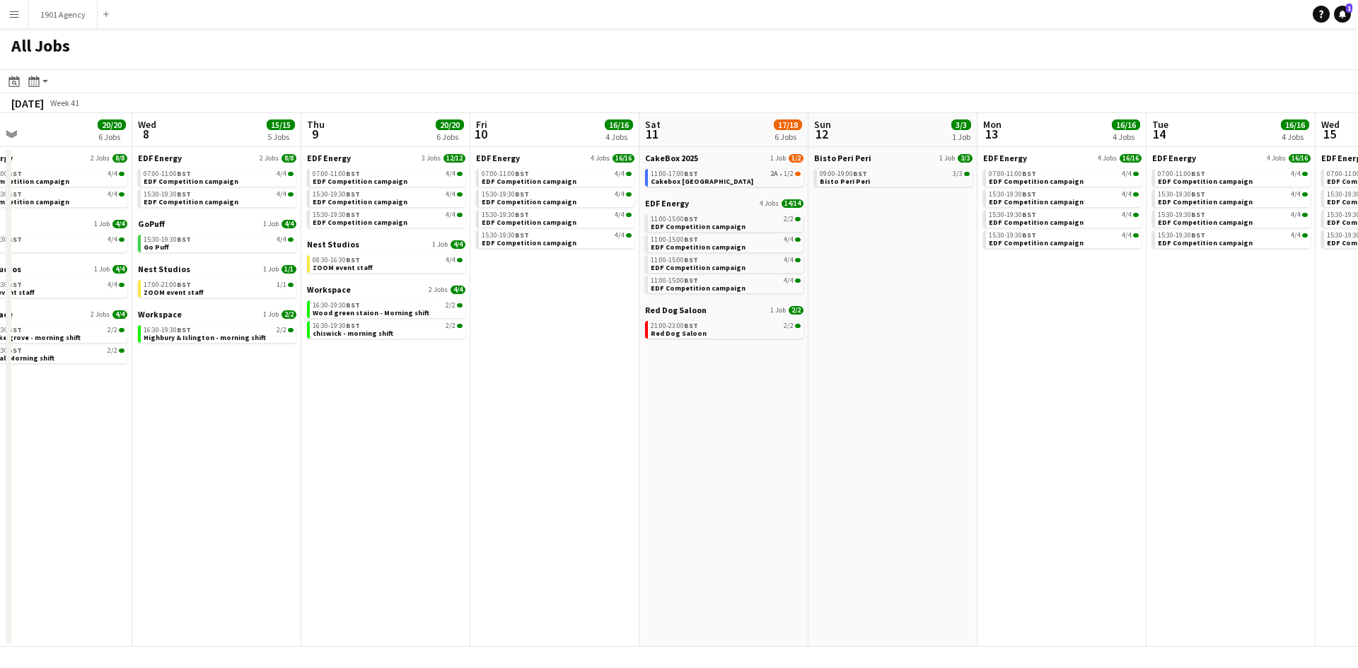
scroll to position [0, 683]
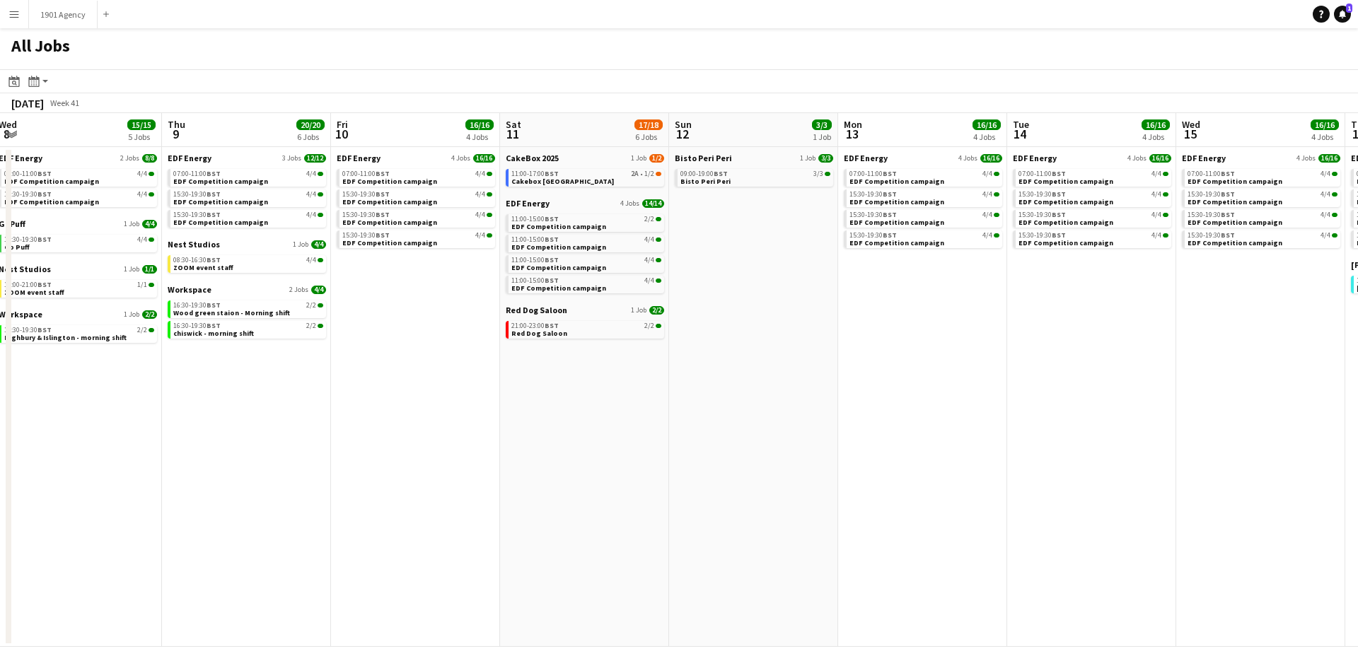
drag, startPoint x: 982, startPoint y: 460, endPoint x: 843, endPoint y: 452, distance: 139.6
click at [843, 452] on app-calendar-viewport "Sat 4 29/34 7 Jobs Sun 5 2/2 1 Job Mon 6 16/16 5 Jobs Tue 7 20/20 6 Jobs Wed 8 …" at bounding box center [679, 380] width 1358 height 534
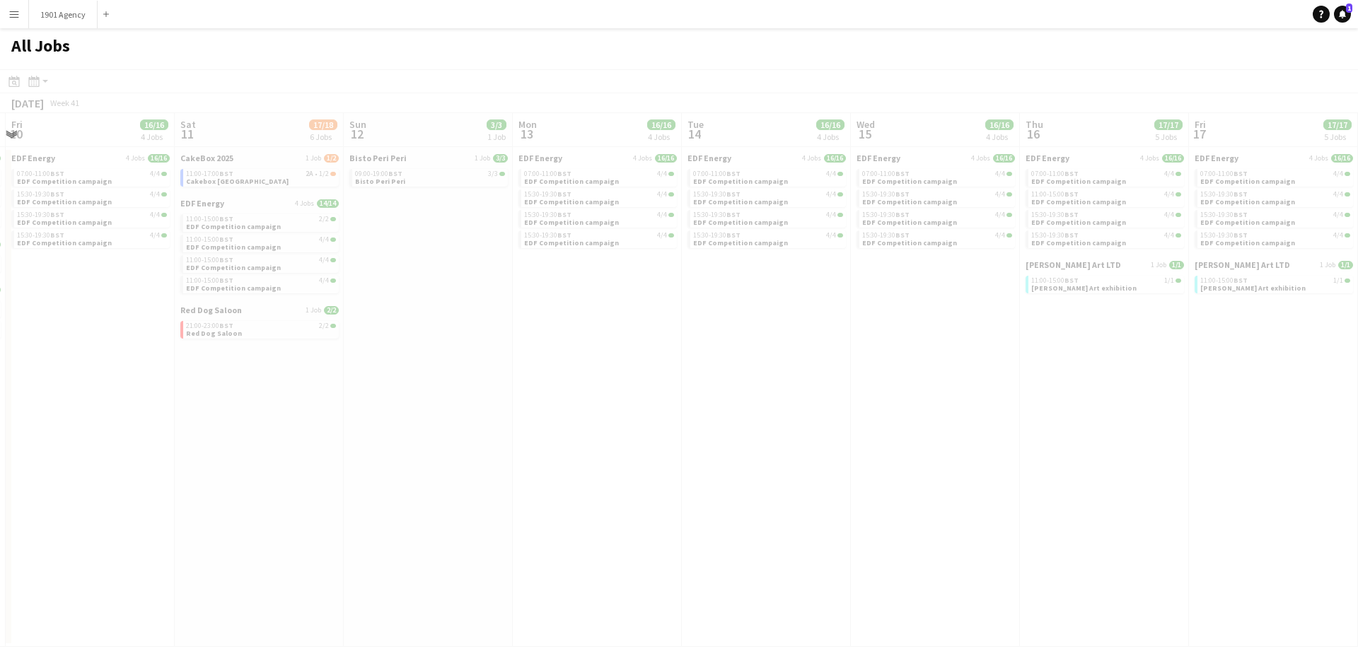
drag, startPoint x: 738, startPoint y: 429, endPoint x: 416, endPoint y: 426, distance: 321.9
click at [416, 426] on app-all-jobs "All Jobs Date picker [DATE] [DATE] [DATE] M [DATE] T [DATE] W [DATE] T [DATE] F…" at bounding box center [679, 337] width 1358 height 619
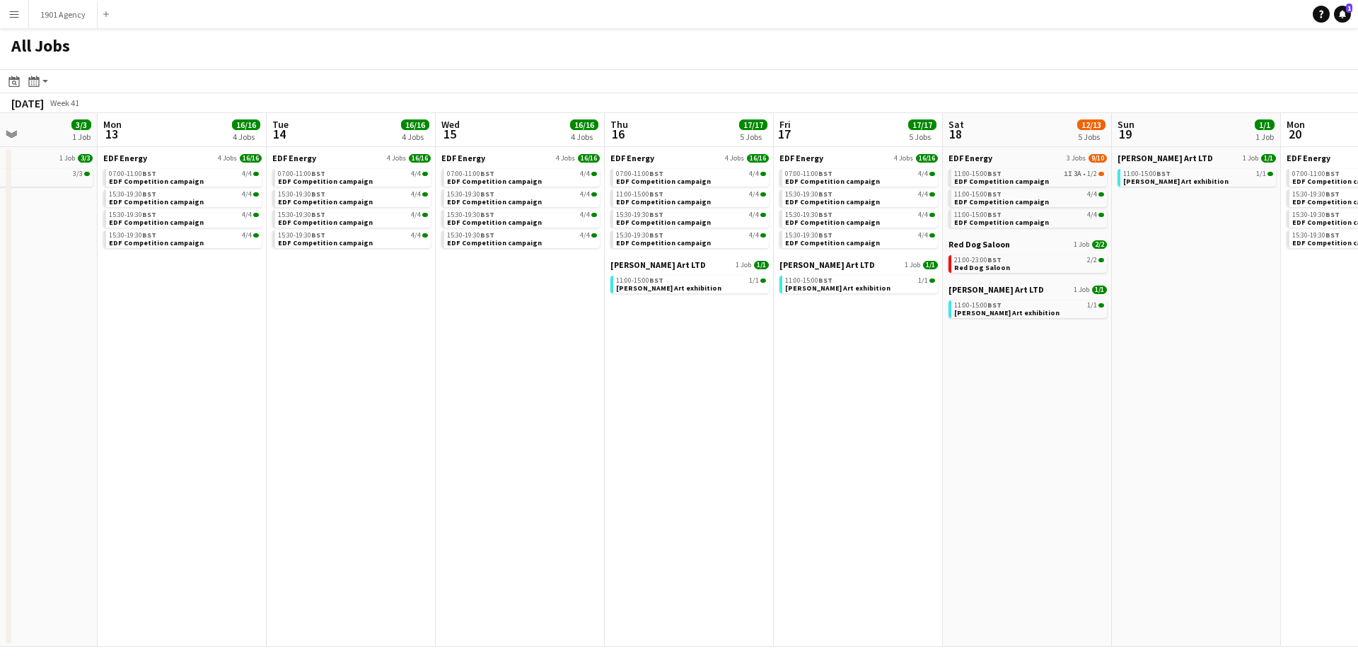
drag, startPoint x: 640, startPoint y: 429, endPoint x: 542, endPoint y: 429, distance: 98.3
click at [542, 429] on app-calendar-viewport "Thu 9 20/20 6 Jobs Fri 10 16/16 4 Jobs Sat 11 17/18 6 Jobs Sun 12 3/3 1 Job Mon…" at bounding box center [679, 380] width 1358 height 534
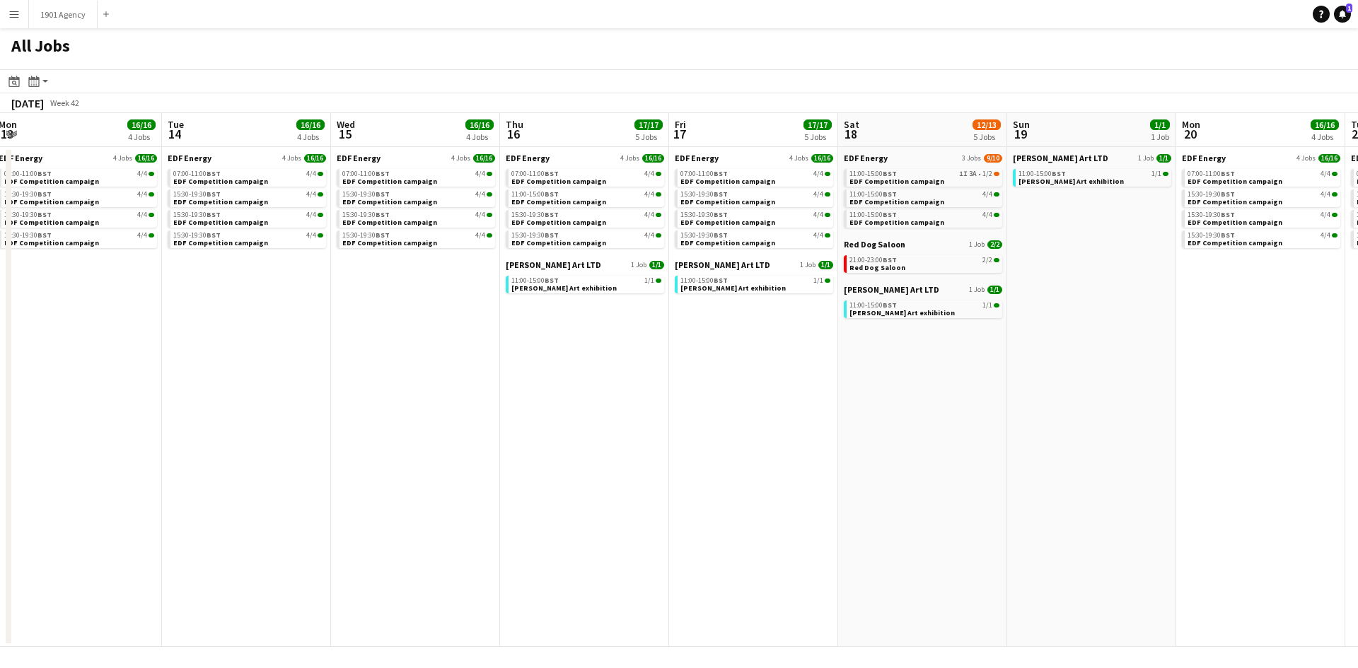
scroll to position [0, 690]
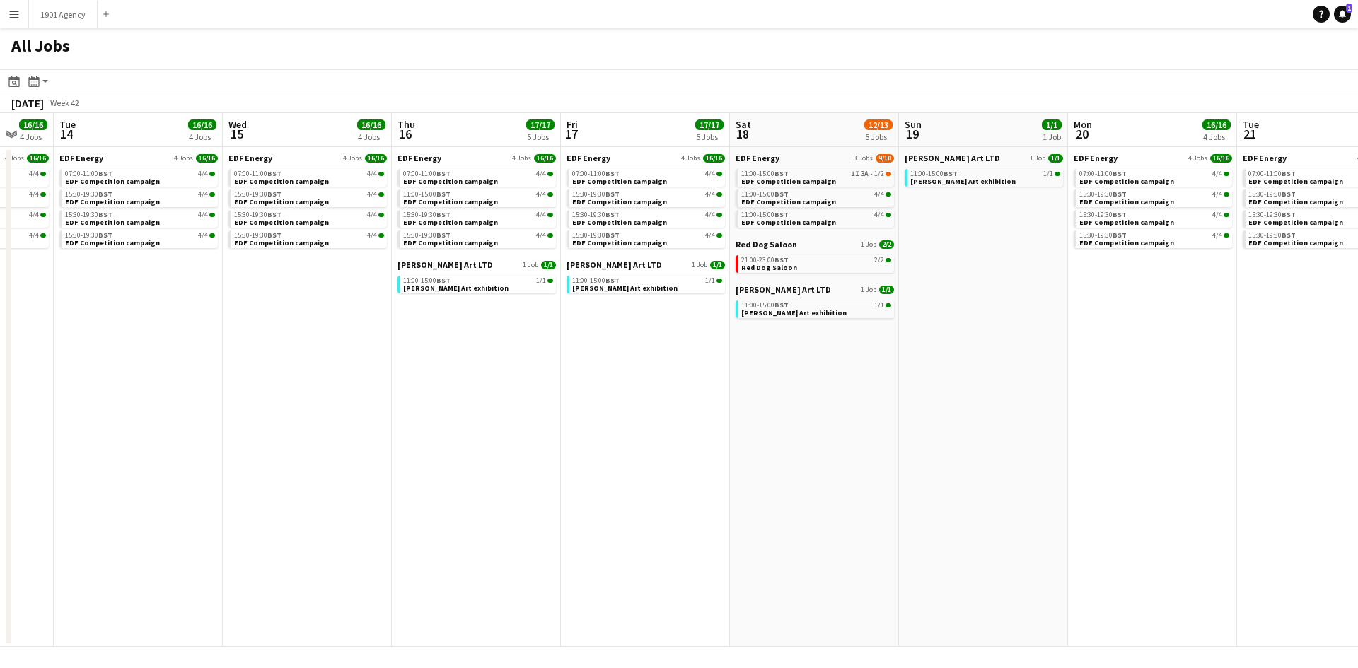
drag, startPoint x: 1165, startPoint y: 457, endPoint x: 957, endPoint y: 459, distance: 208.0
click at [446, 459] on app-calendar-viewport "Sat 11 17/18 6 Jobs Sun 12 3/3 1 Job Mon 13 16/16 4 Jobs Tue 14 16/16 4 Jobs We…" at bounding box center [679, 380] width 1358 height 534
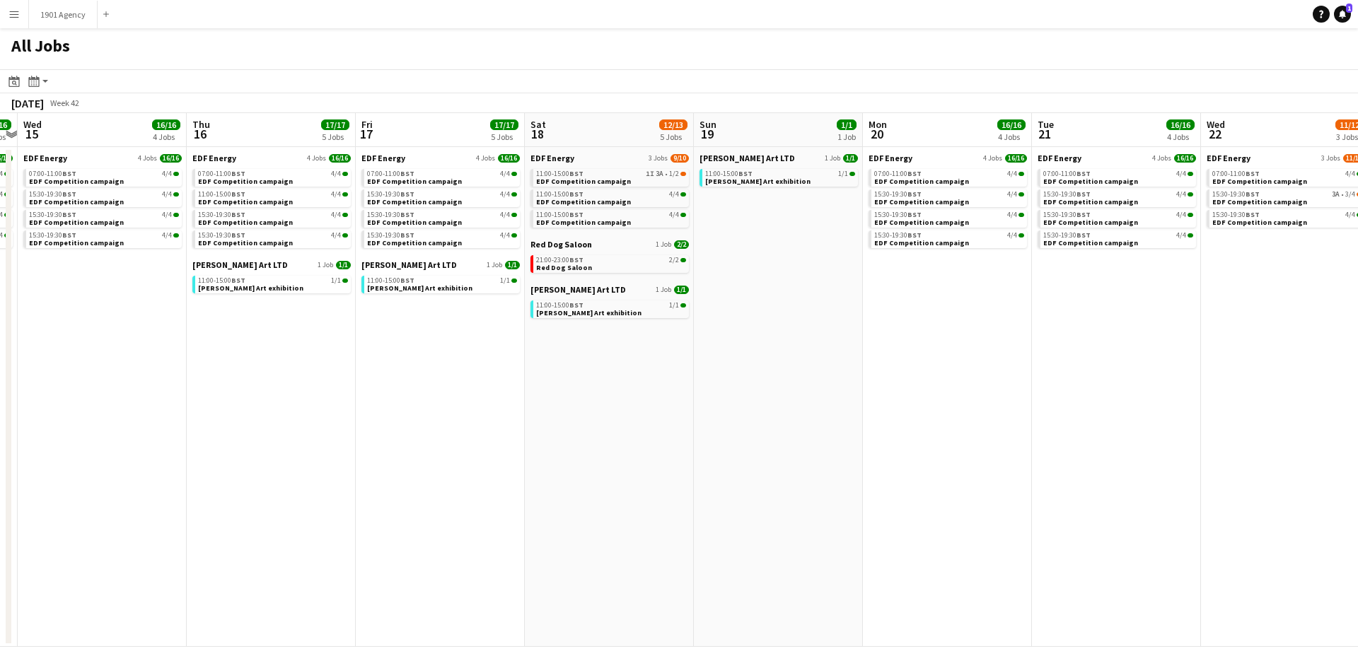
scroll to position [0, 711]
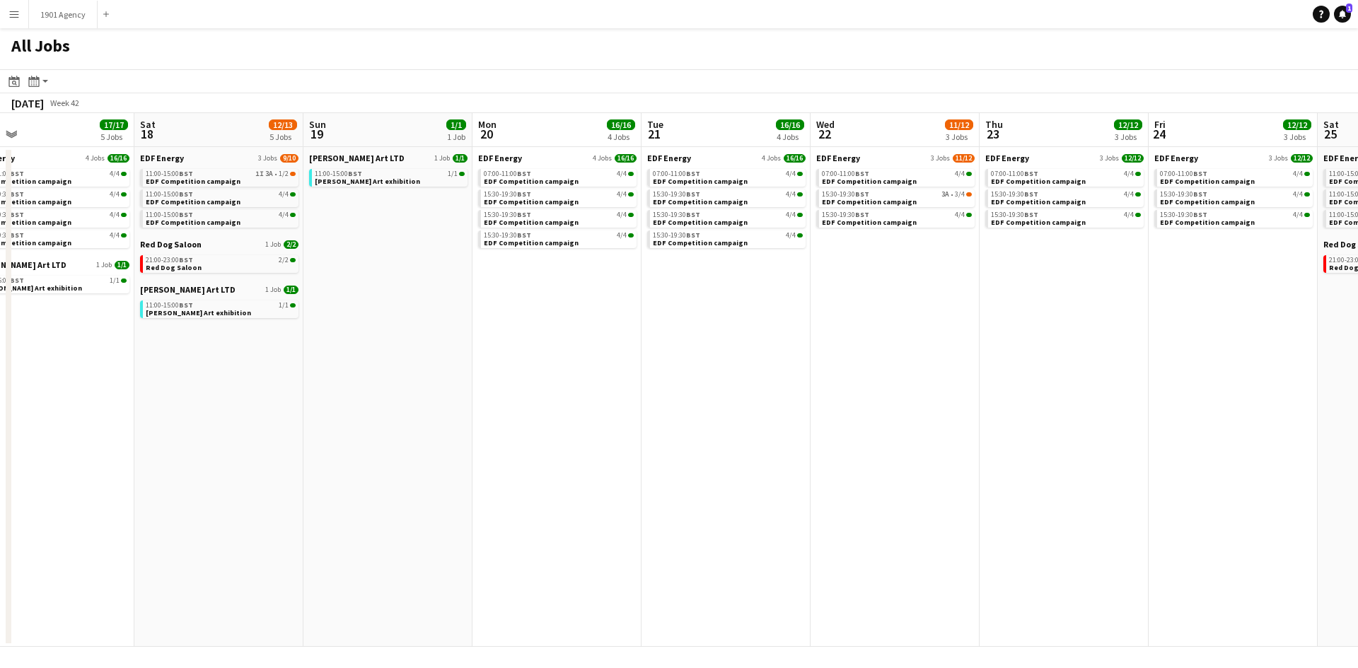
drag, startPoint x: 927, startPoint y: 448, endPoint x: 352, endPoint y: 448, distance: 575.8
click at [352, 448] on app-calendar-viewport "Mon 13 16/16 4 Jobs Tue 14 16/16 4 Jobs Wed 15 16/16 4 Jobs Thu 16 17/17 5 Jobs…" at bounding box center [679, 380] width 1358 height 534
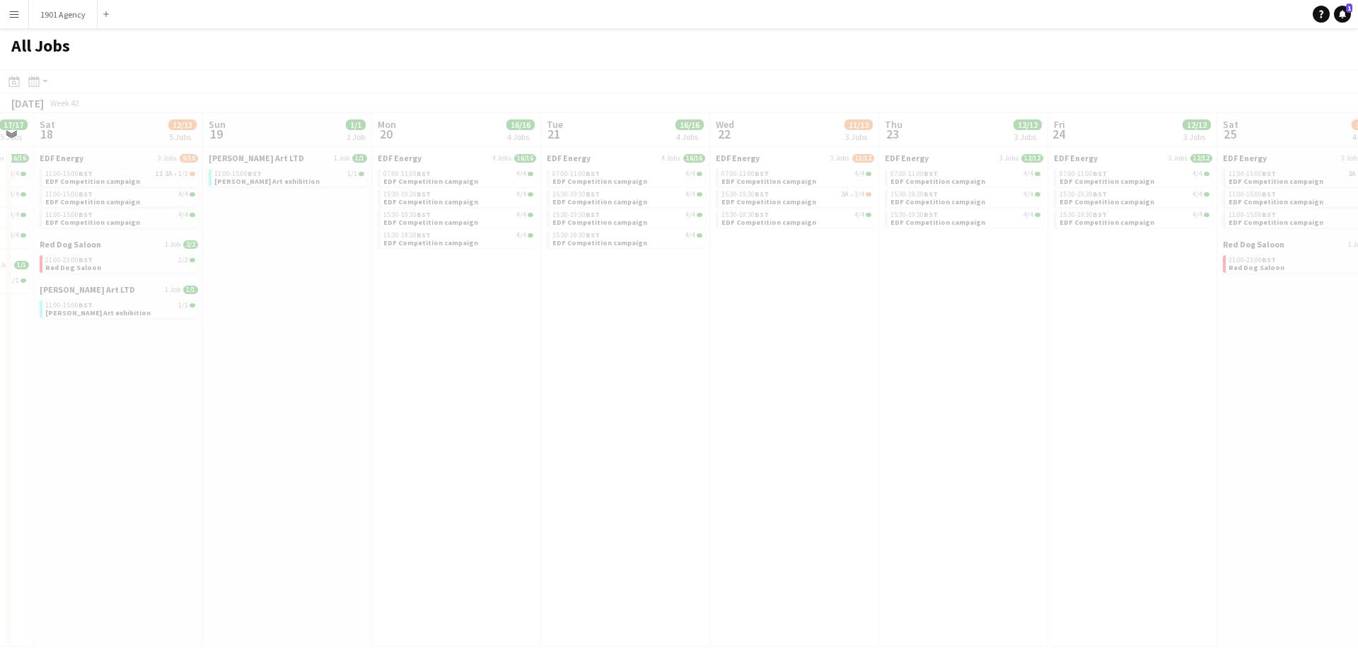
drag, startPoint x: 989, startPoint y: 419, endPoint x: 642, endPoint y: 419, distance: 346.6
click at [390, 419] on app-all-jobs "All Jobs Date picker [DATE] [DATE] [DATE] M [DATE] T [DATE] W [DATE] T [DATE] F…" at bounding box center [679, 337] width 1358 height 619
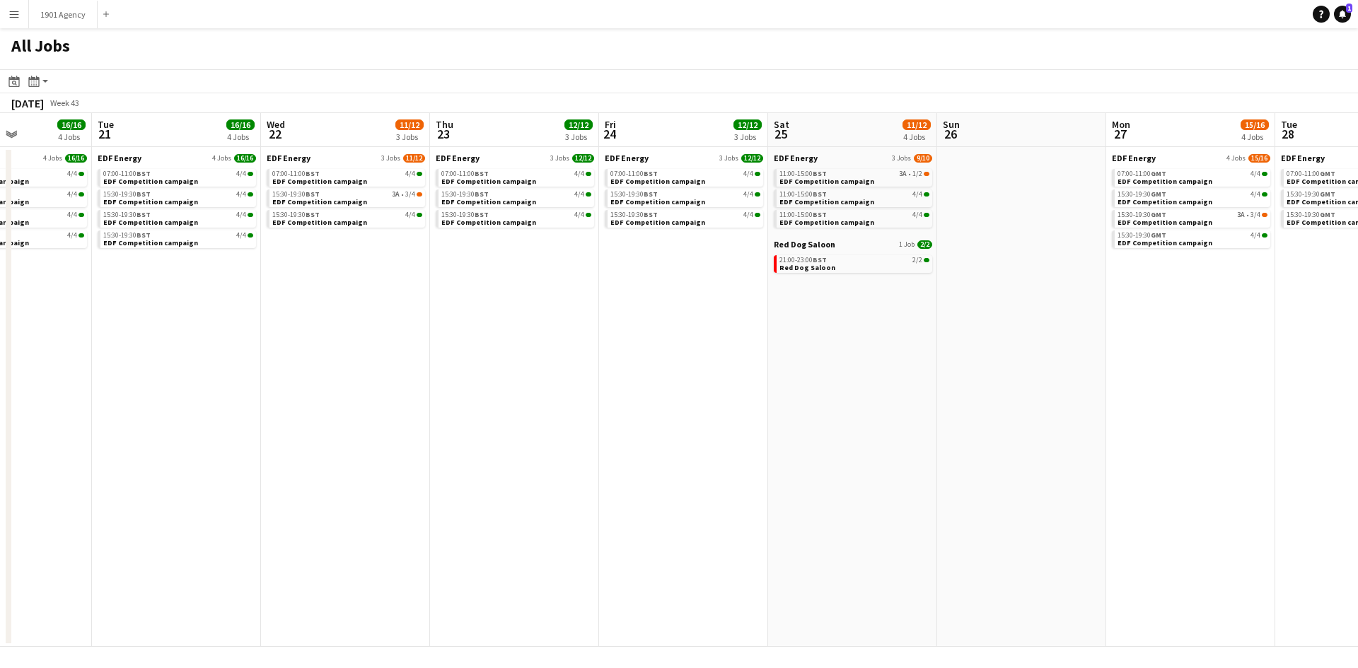
scroll to position [0, 617]
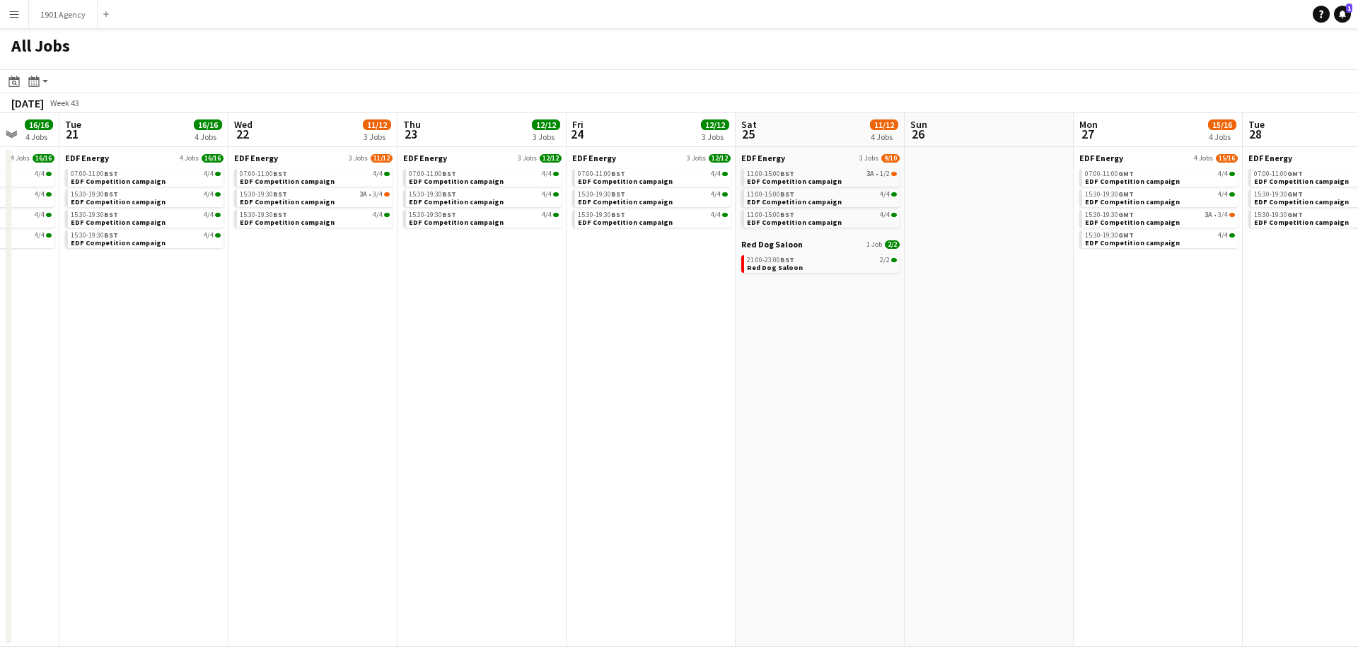
drag, startPoint x: 1021, startPoint y: 419, endPoint x: 540, endPoint y: 417, distance: 481.7
click at [540, 417] on app-calendar-viewport "Fri 17 17/17 5 Jobs Sat 18 12/13 5 Jobs Sun 19 1/1 1 Job Mon 20 16/16 4 Jobs Tu…" at bounding box center [679, 380] width 1358 height 534
